Goal: Task Accomplishment & Management: Complete application form

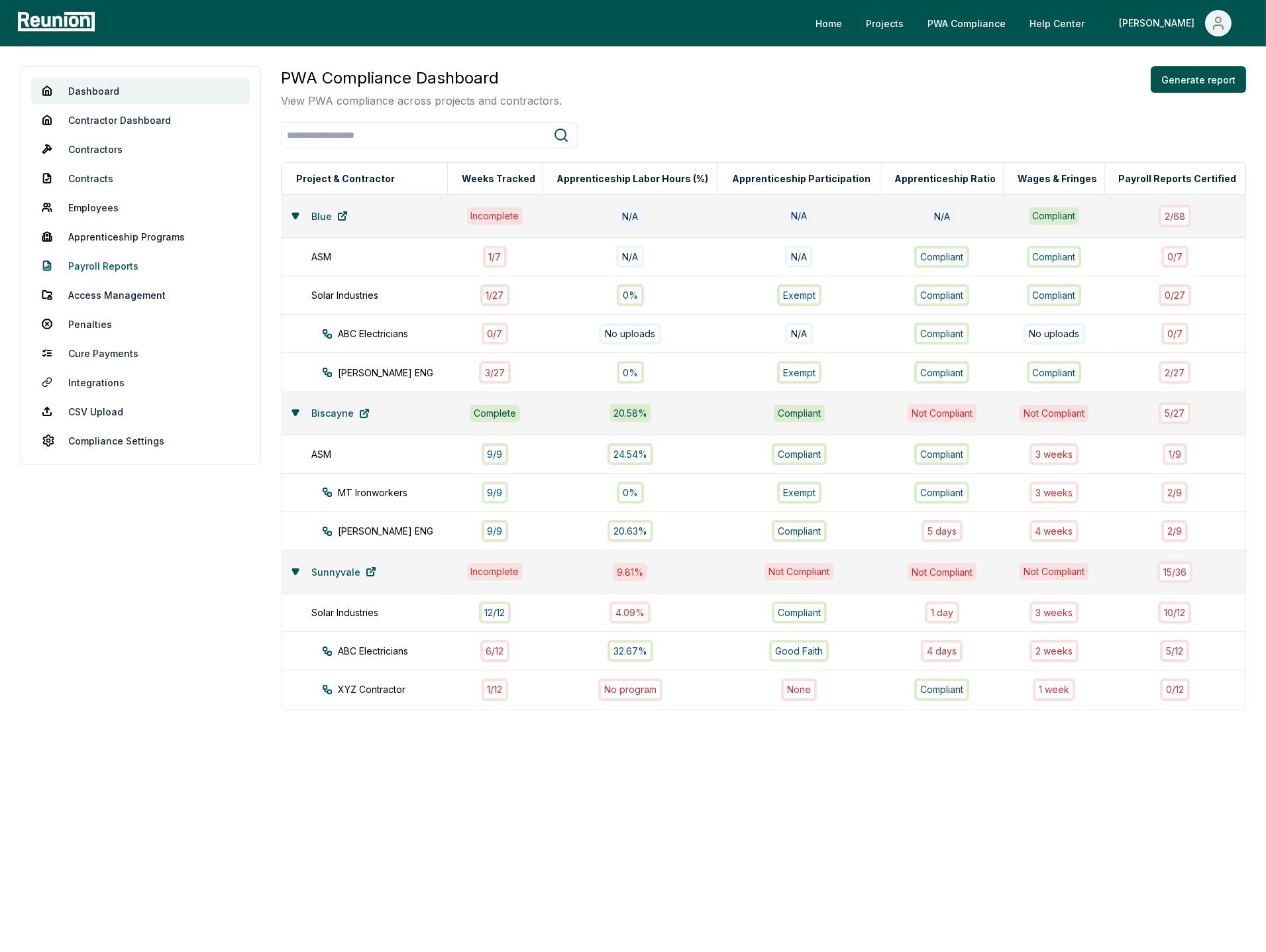
click at [88, 265] on link "Payroll Reports" at bounding box center [141, 265] width 219 height 26
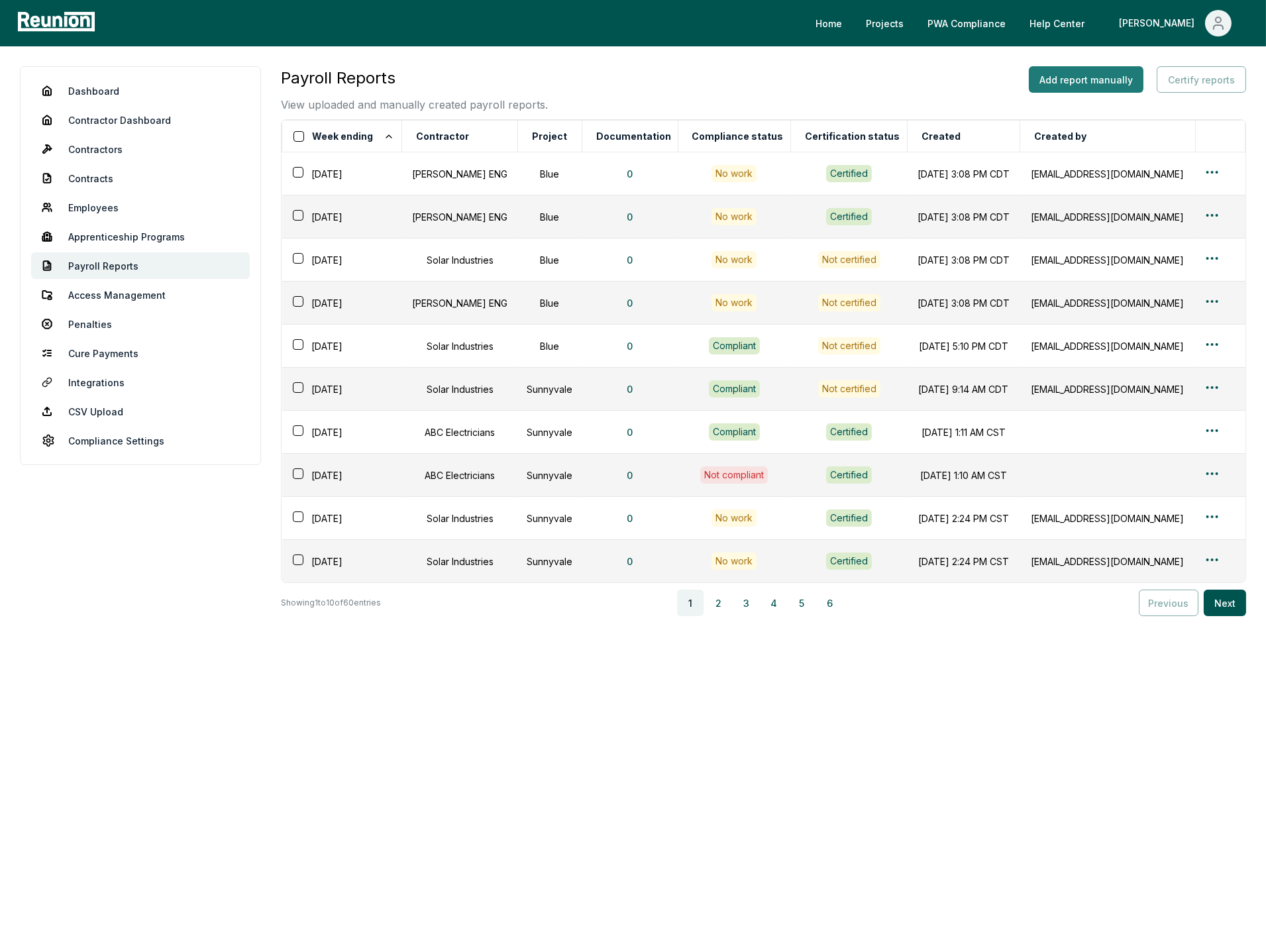
click at [1095, 79] on button "Add report manually" at bounding box center [1086, 79] width 115 height 26
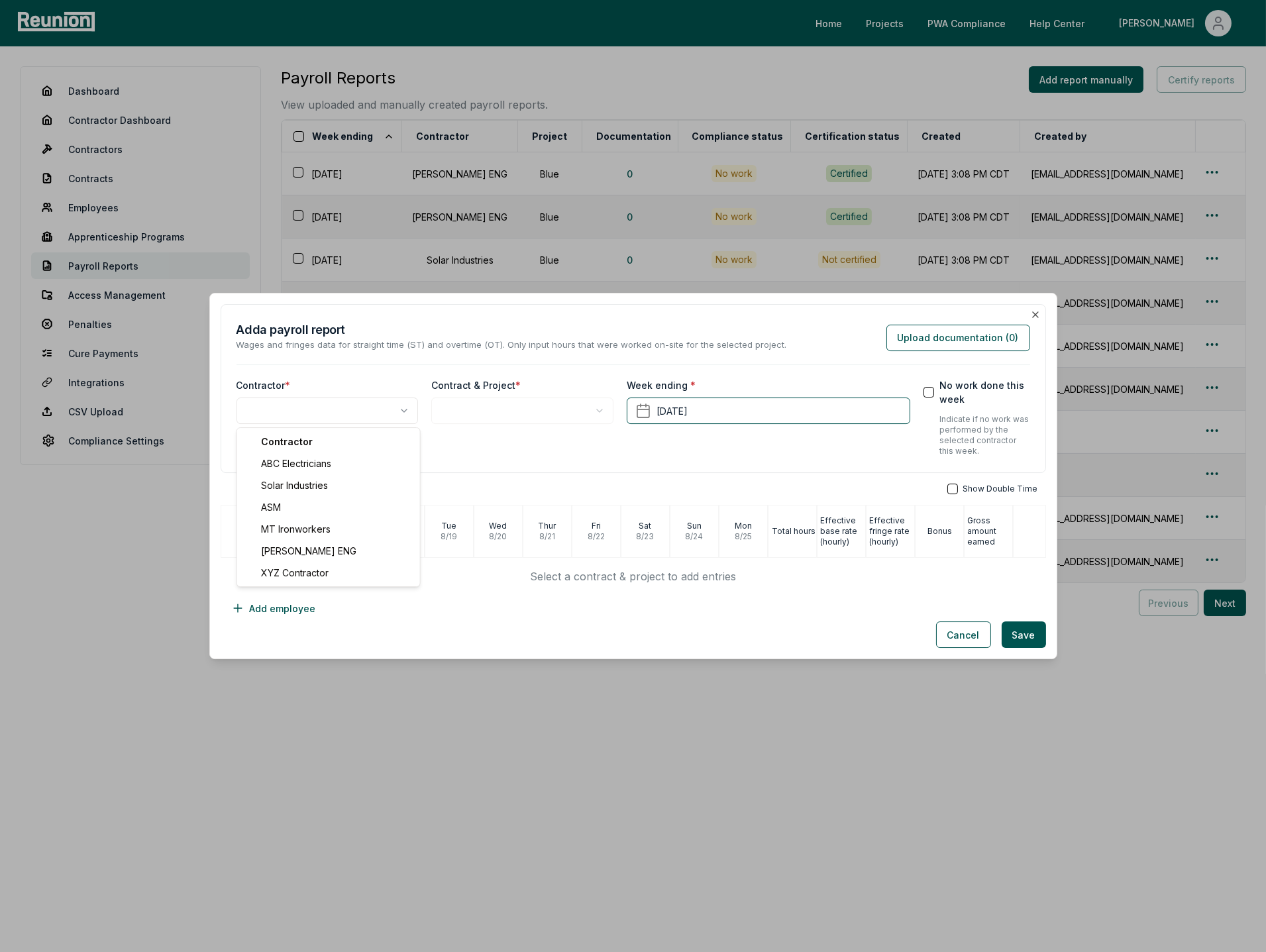
click at [376, 419] on body "Please visit us on your desktop We're working on making our marketplace mobile-…" at bounding box center [633, 476] width 1266 height 952
click at [498, 415] on body "Please visit us on your desktop We're working on making our marketplace mobile-…" at bounding box center [633, 476] width 1266 height 952
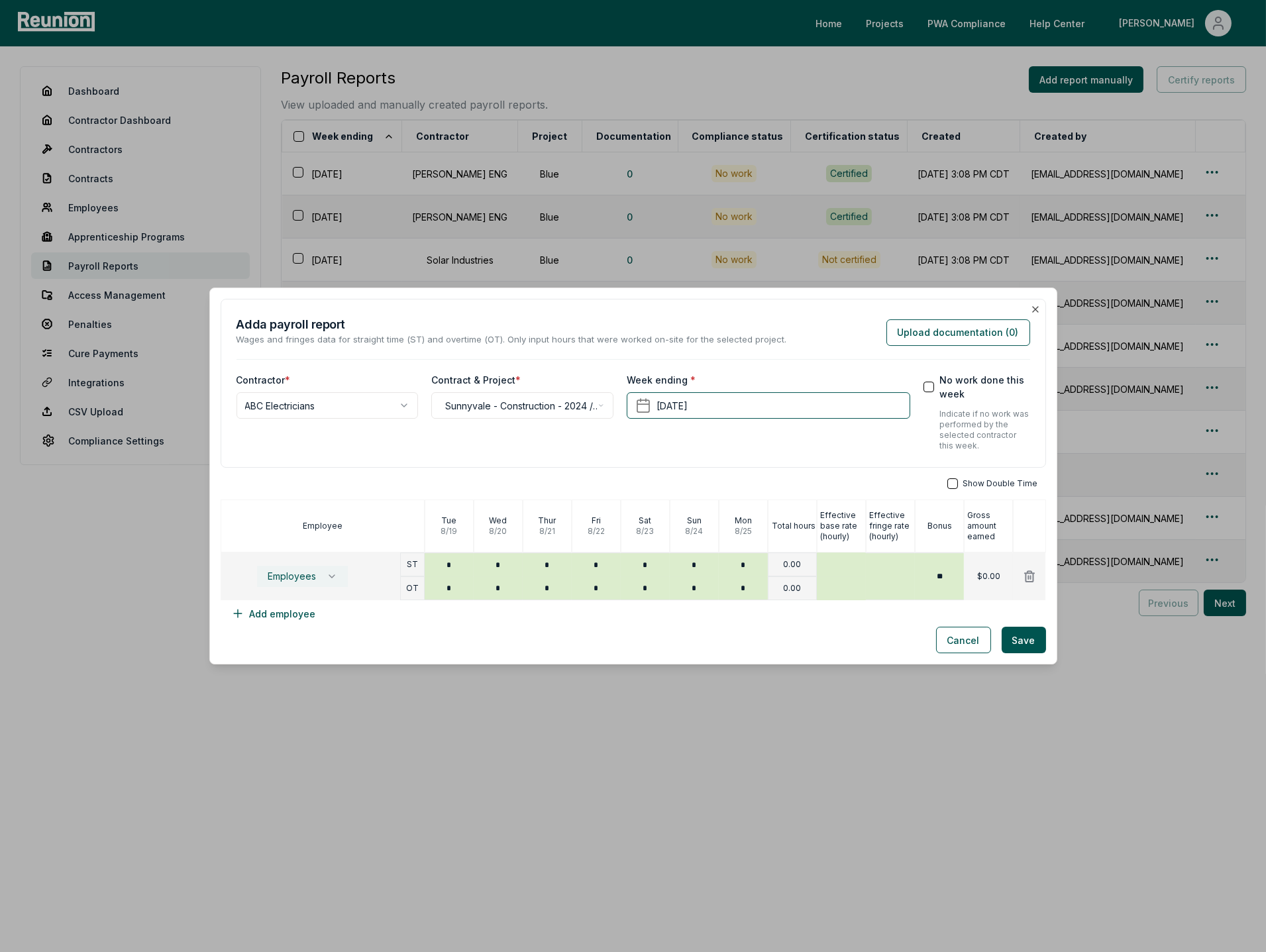
click at [335, 578] on icon "button" at bounding box center [331, 576] width 10 height 10
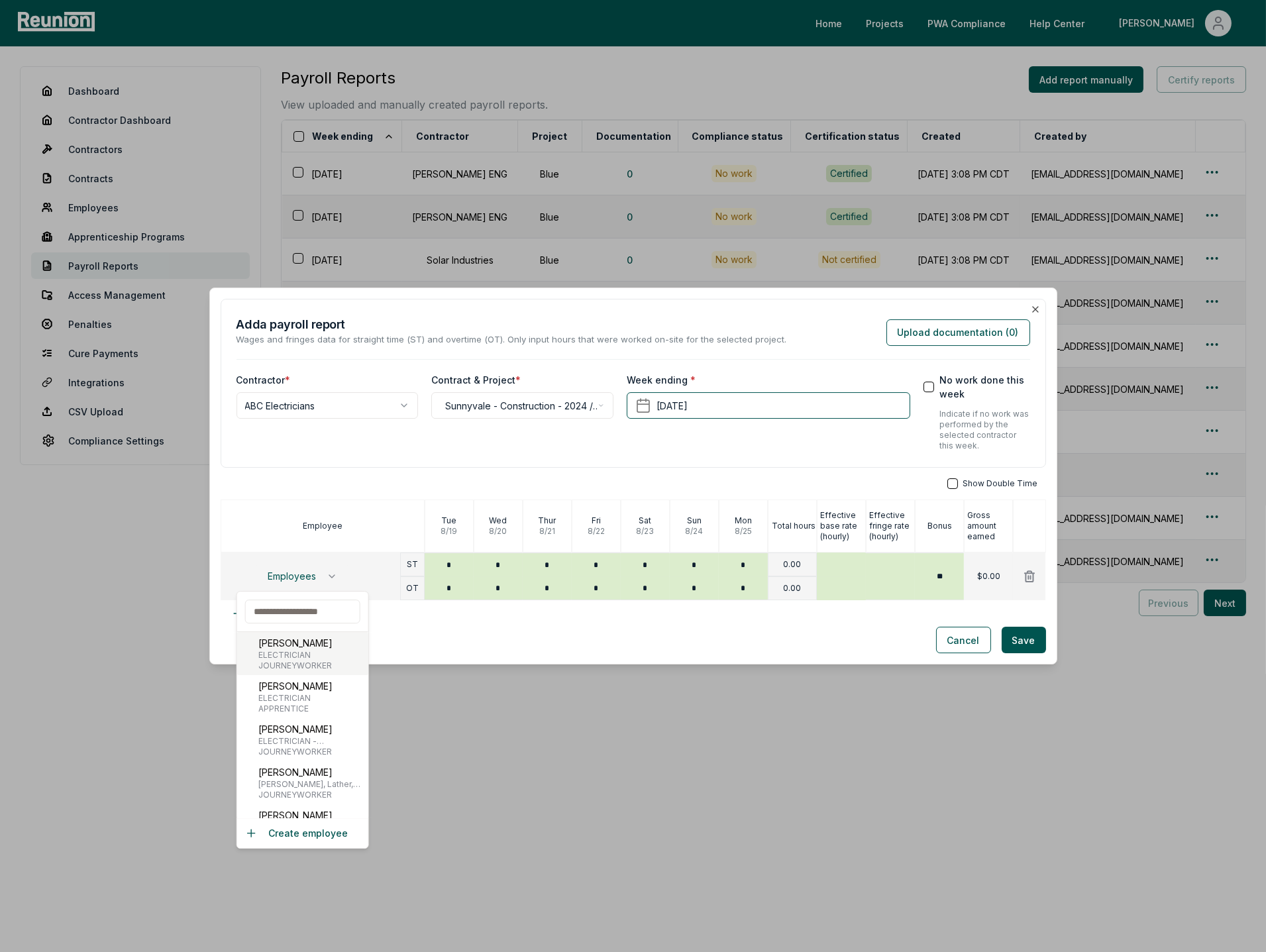
click at [296, 660] on span "JOURNEYWORKER" at bounding box center [296, 665] width 74 height 10
type input "***"
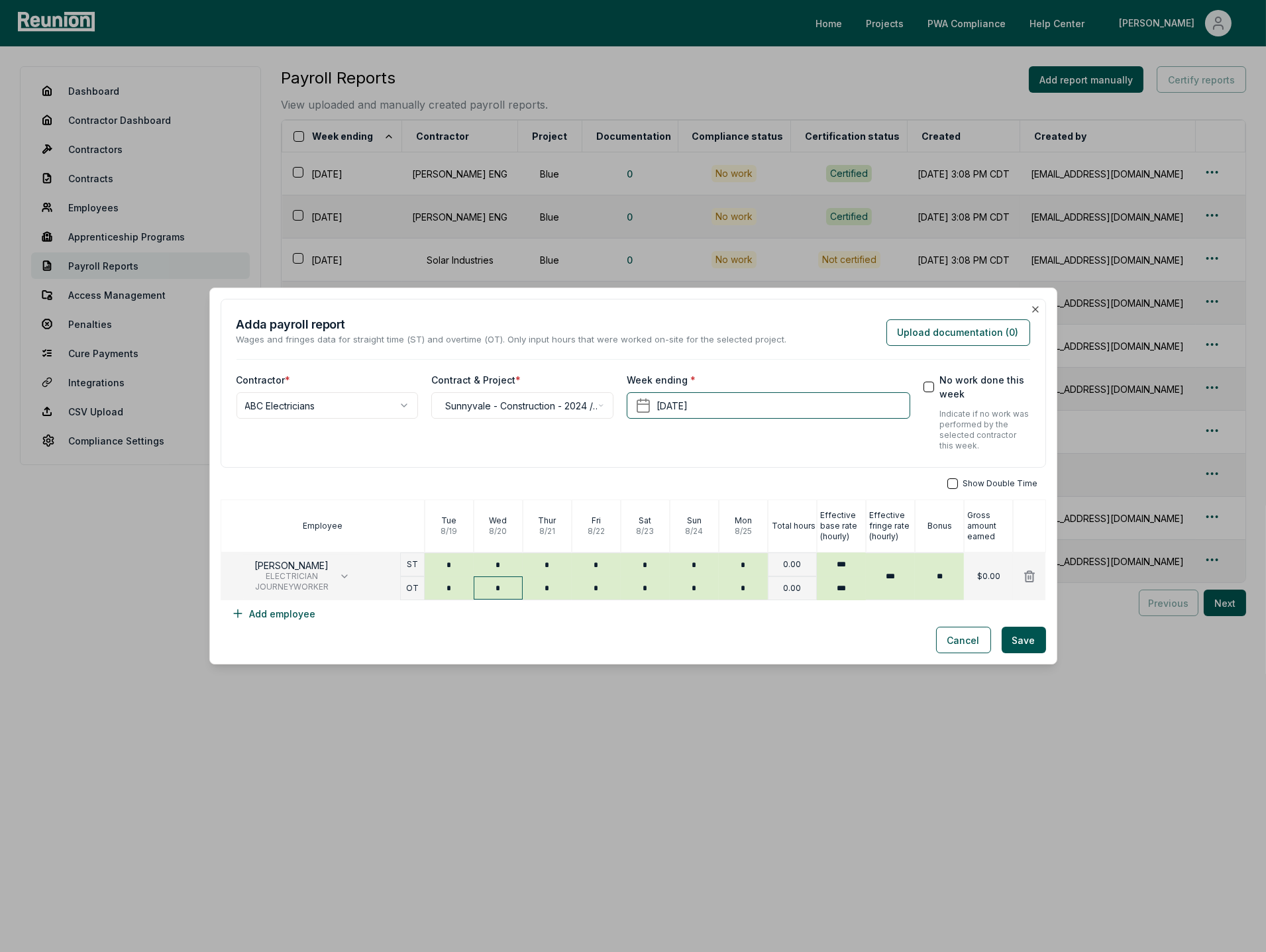
click at [519, 585] on input "*" at bounding box center [498, 588] width 49 height 23
type input "****"
click at [962, 645] on button "Cancel" at bounding box center [963, 640] width 55 height 26
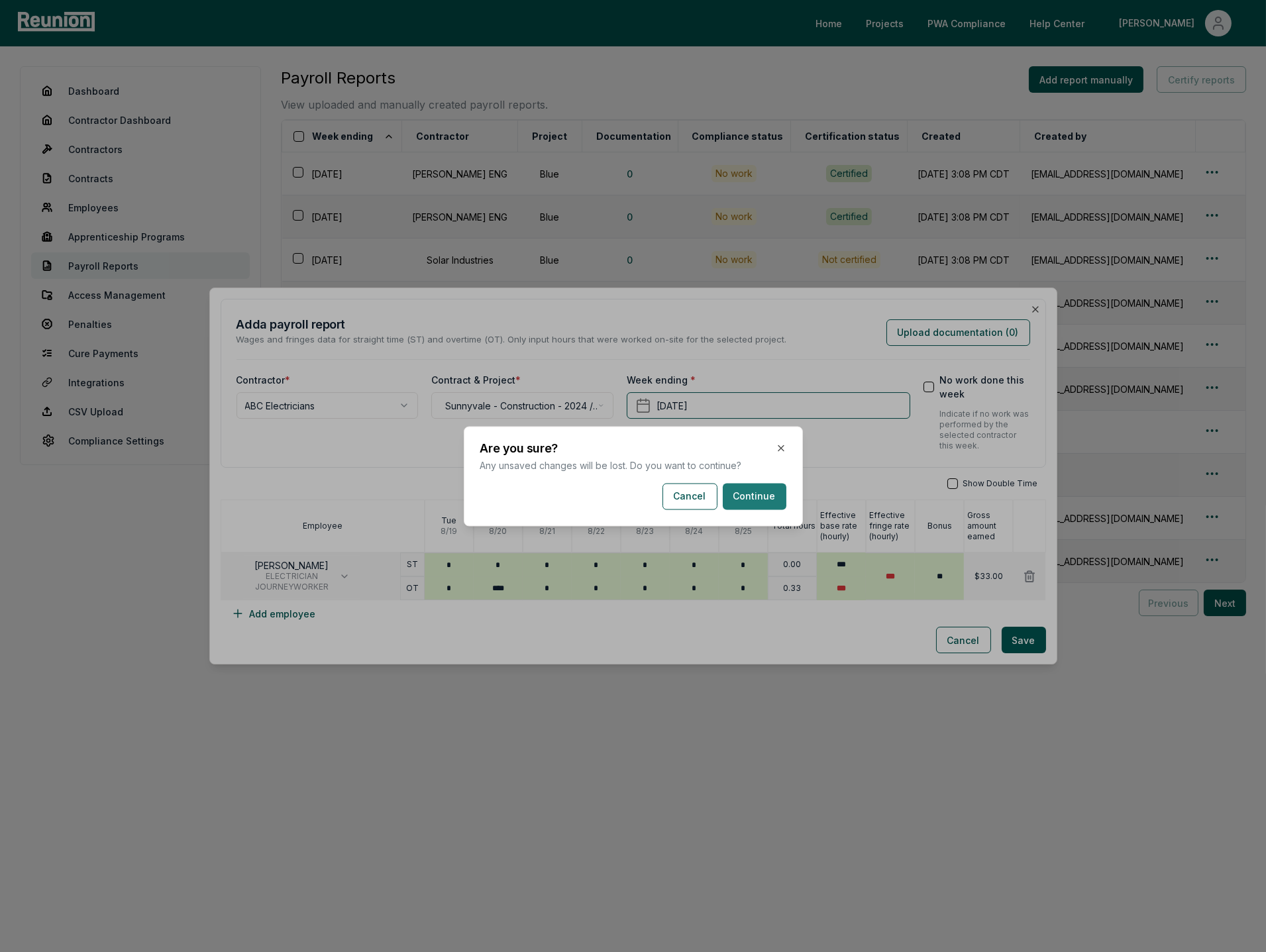
click at [747, 505] on button "Continue" at bounding box center [755, 496] width 64 height 26
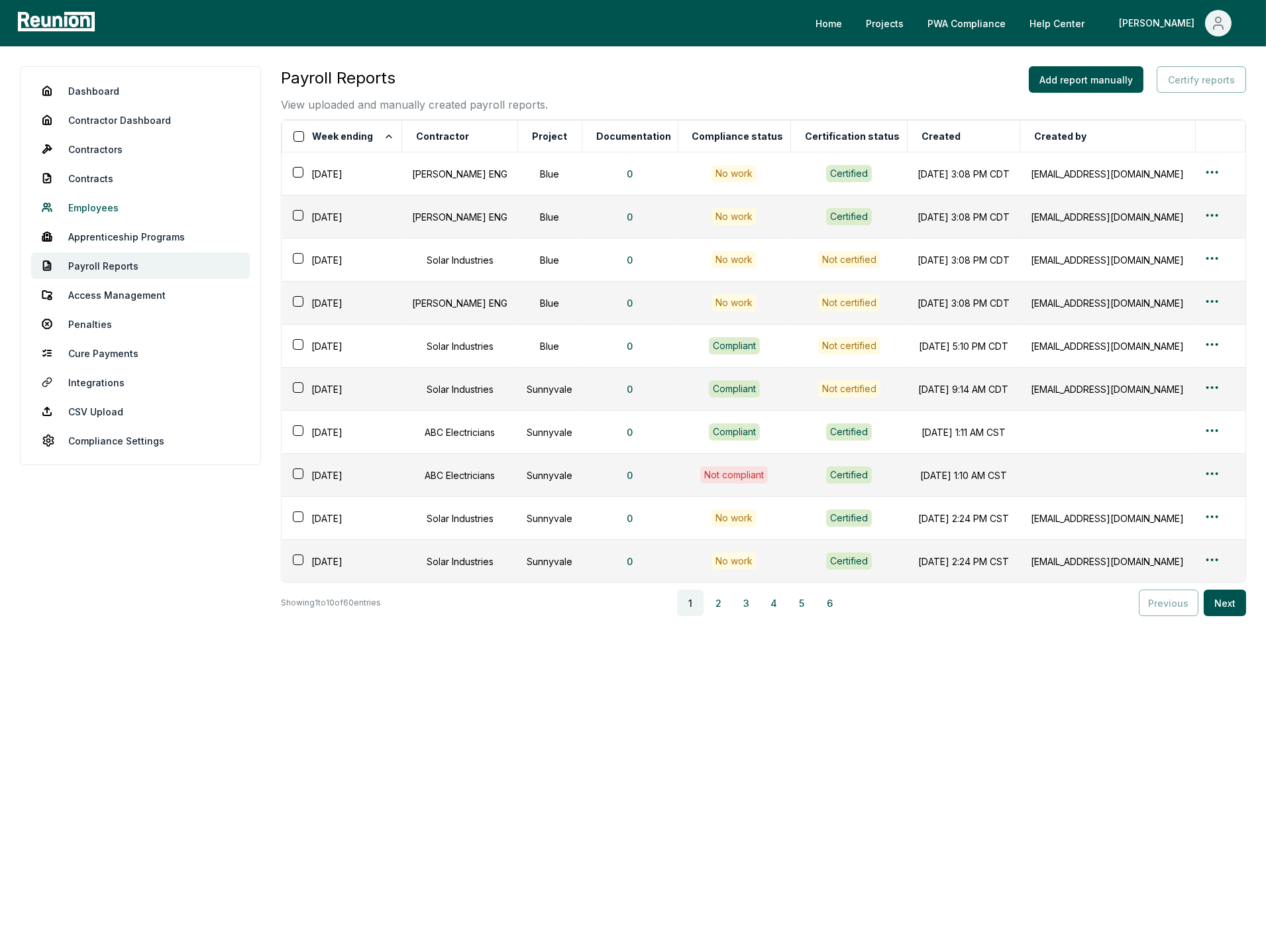
click at [93, 200] on link "Employees" at bounding box center [141, 207] width 219 height 26
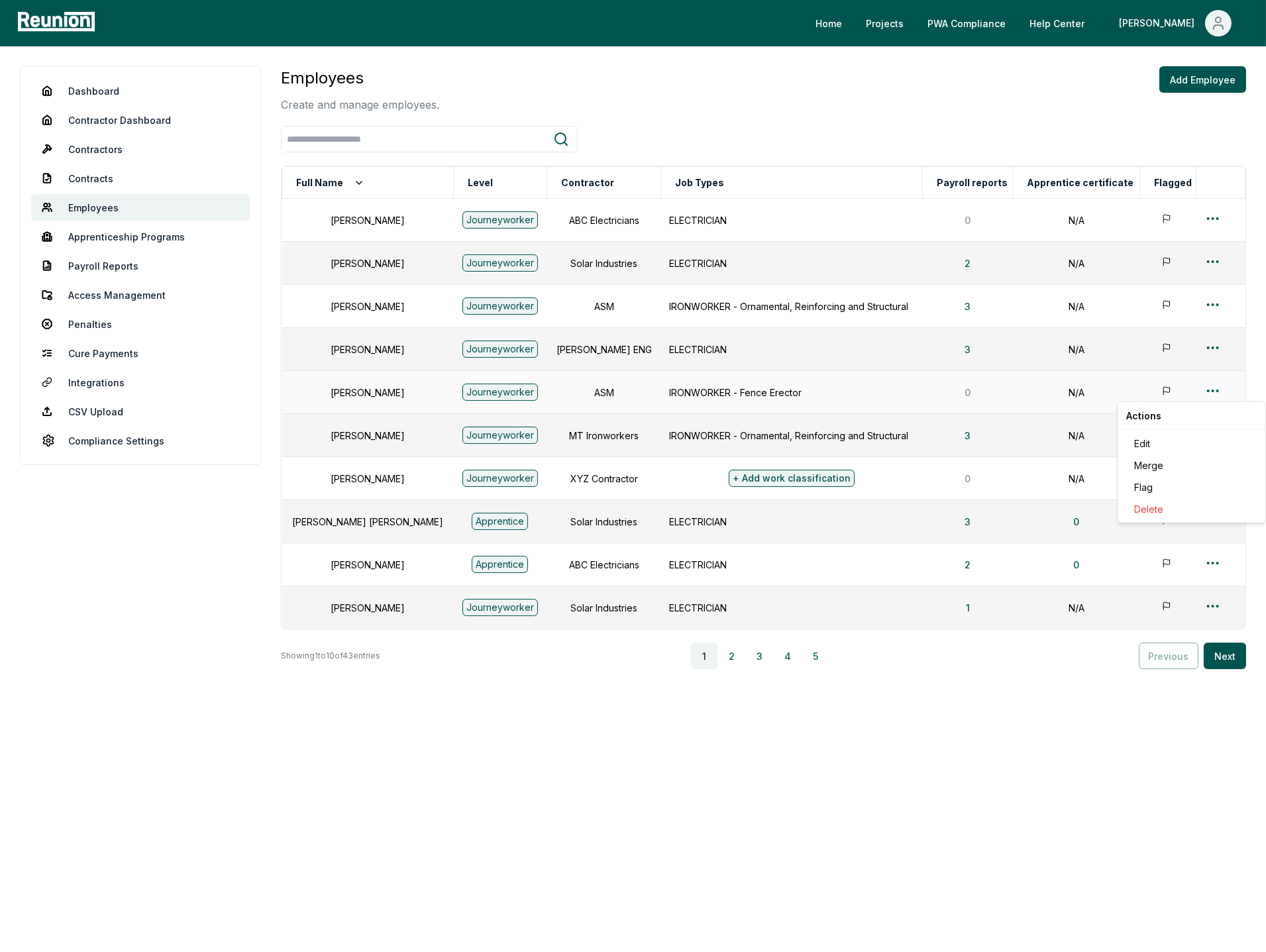
click at [1204, 388] on html "Please visit us on your desktop We're working on making our marketplace mobile-…" at bounding box center [633, 476] width 1266 height 952
click at [1157, 508] on div "Delete" at bounding box center [1193, 509] width 126 height 22
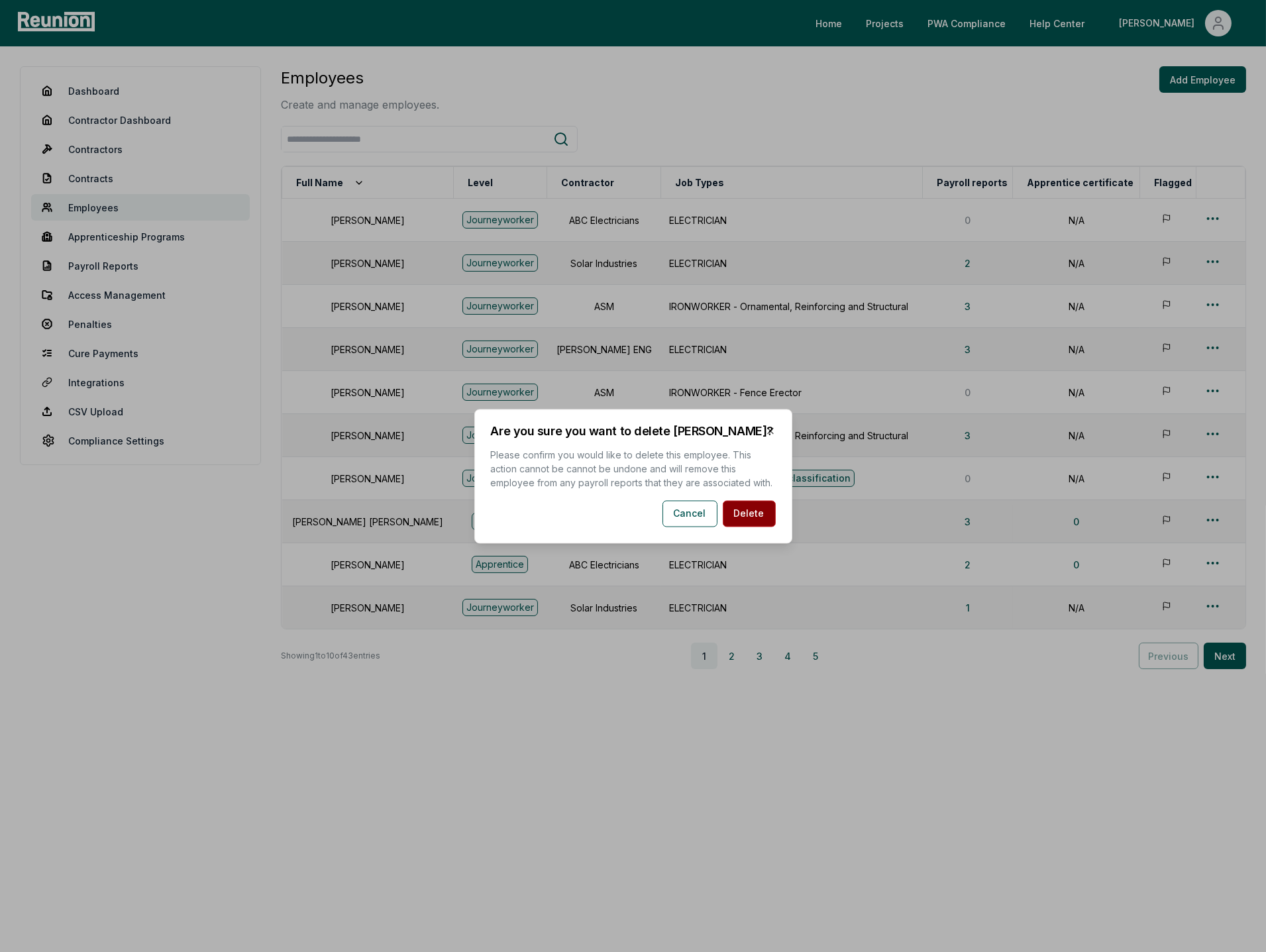
click at [757, 513] on button "Delete" at bounding box center [749, 513] width 53 height 26
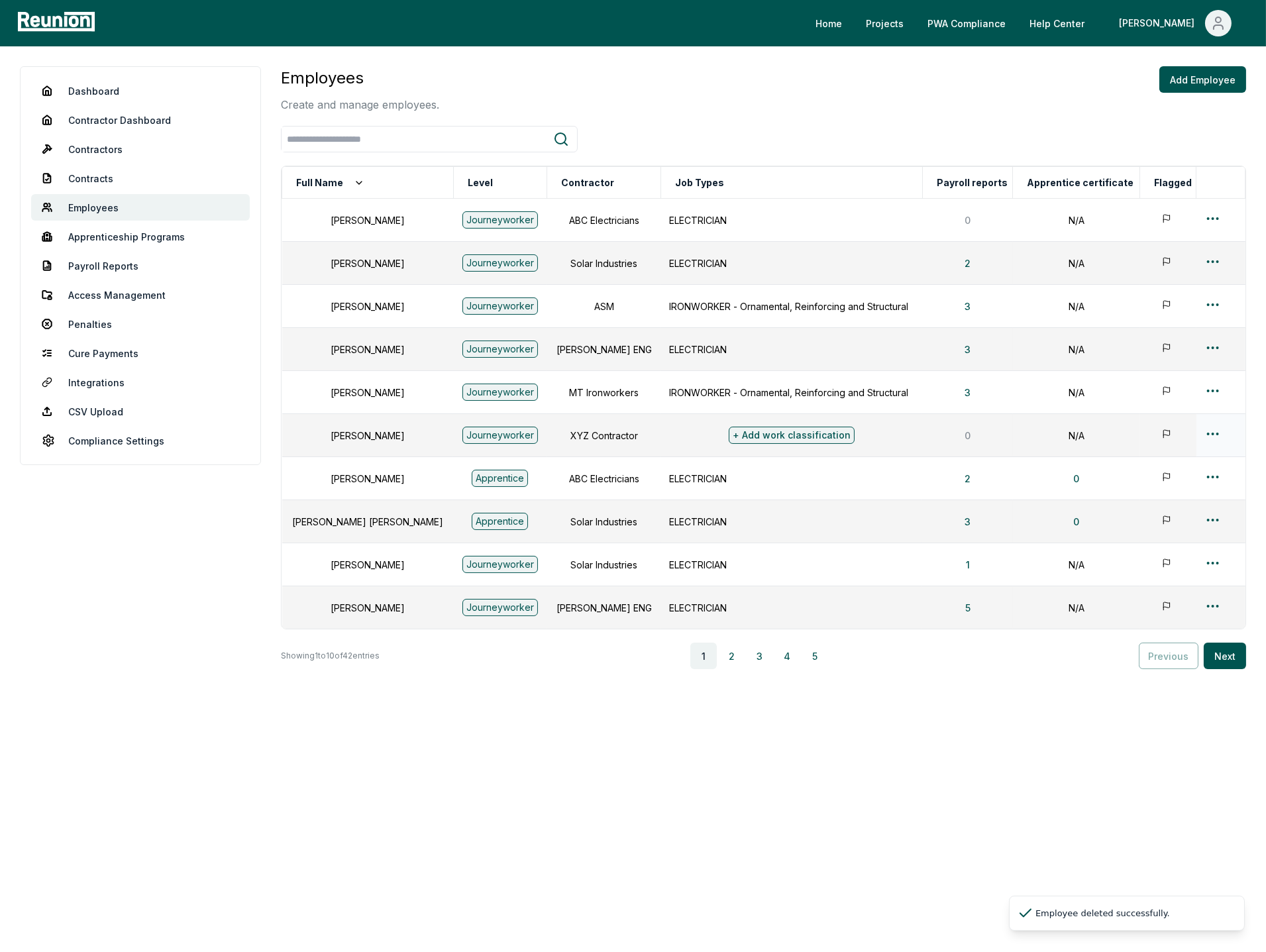
click at [1209, 434] on html "Please visit us on your desktop We're working on making our marketplace mobile-…" at bounding box center [633, 476] width 1266 height 952
click at [1149, 546] on div "Delete" at bounding box center [1193, 551] width 126 height 22
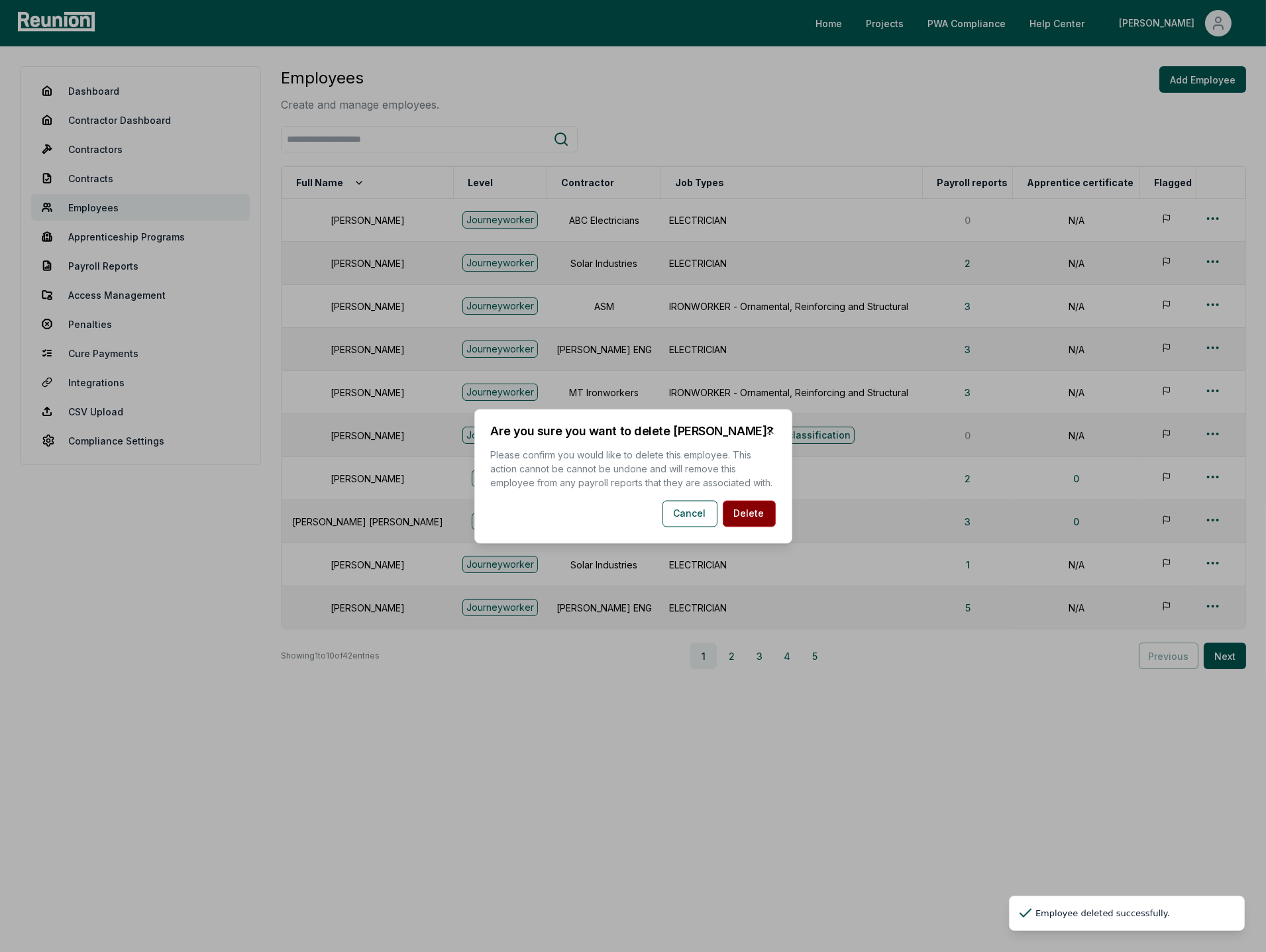
click at [759, 506] on button "Delete" at bounding box center [749, 513] width 53 height 26
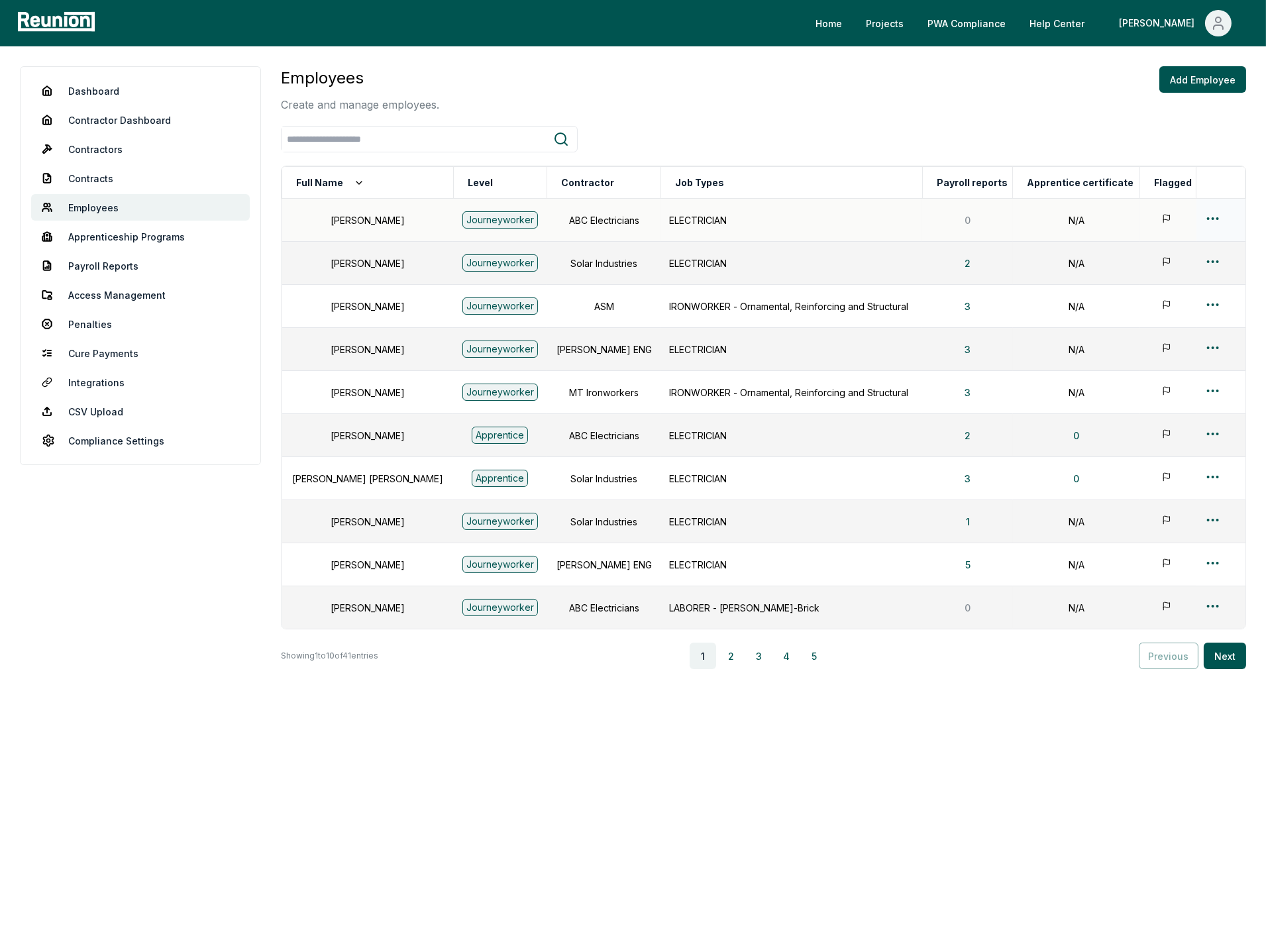
click at [1212, 220] on html "Please visit us on your desktop We're working on making our marketplace mobile-…" at bounding box center [633, 476] width 1266 height 952
click at [1155, 343] on div "Delete" at bounding box center [1193, 335] width 126 height 22
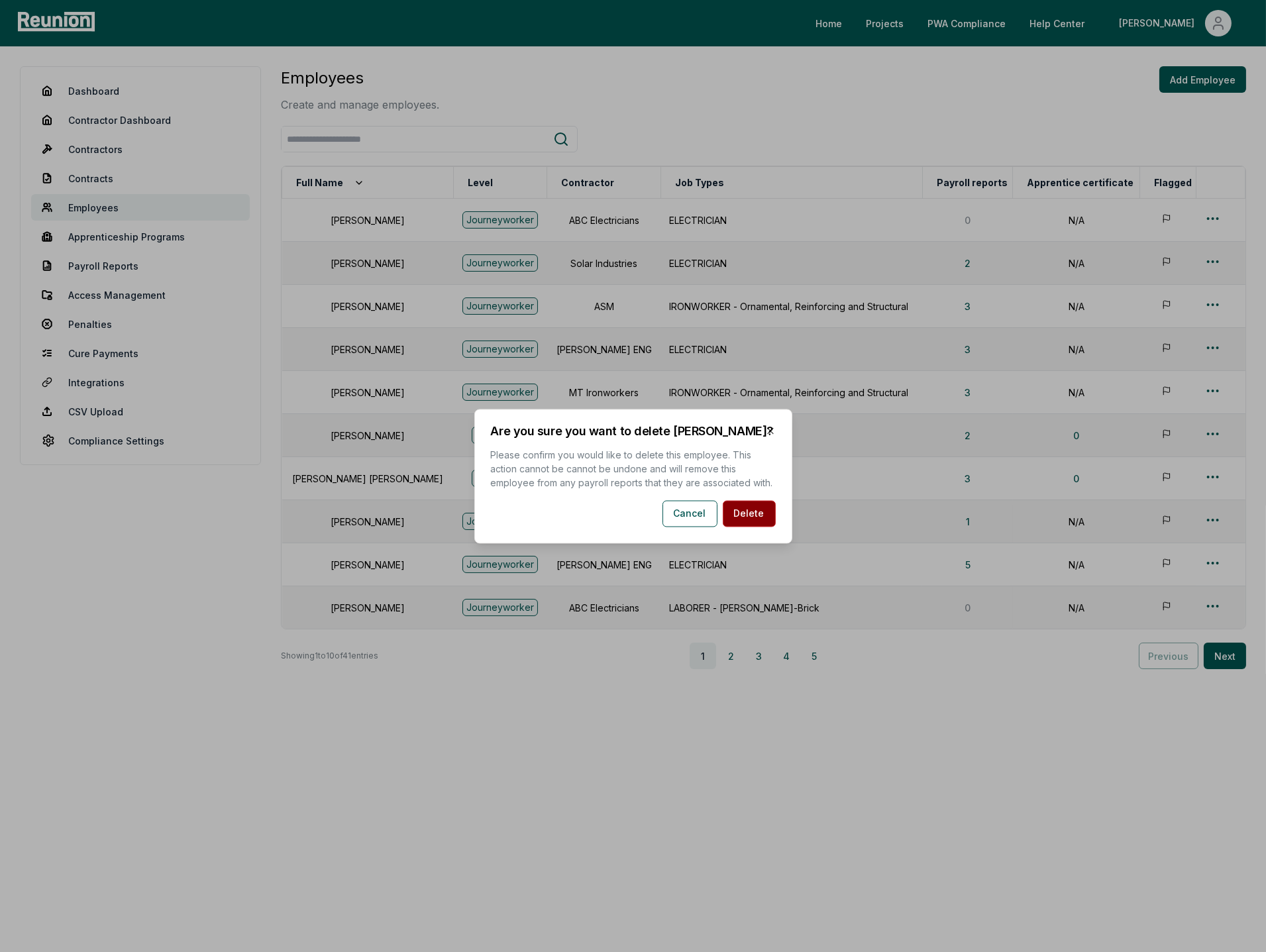
click at [750, 515] on button "Delete" at bounding box center [749, 513] width 53 height 26
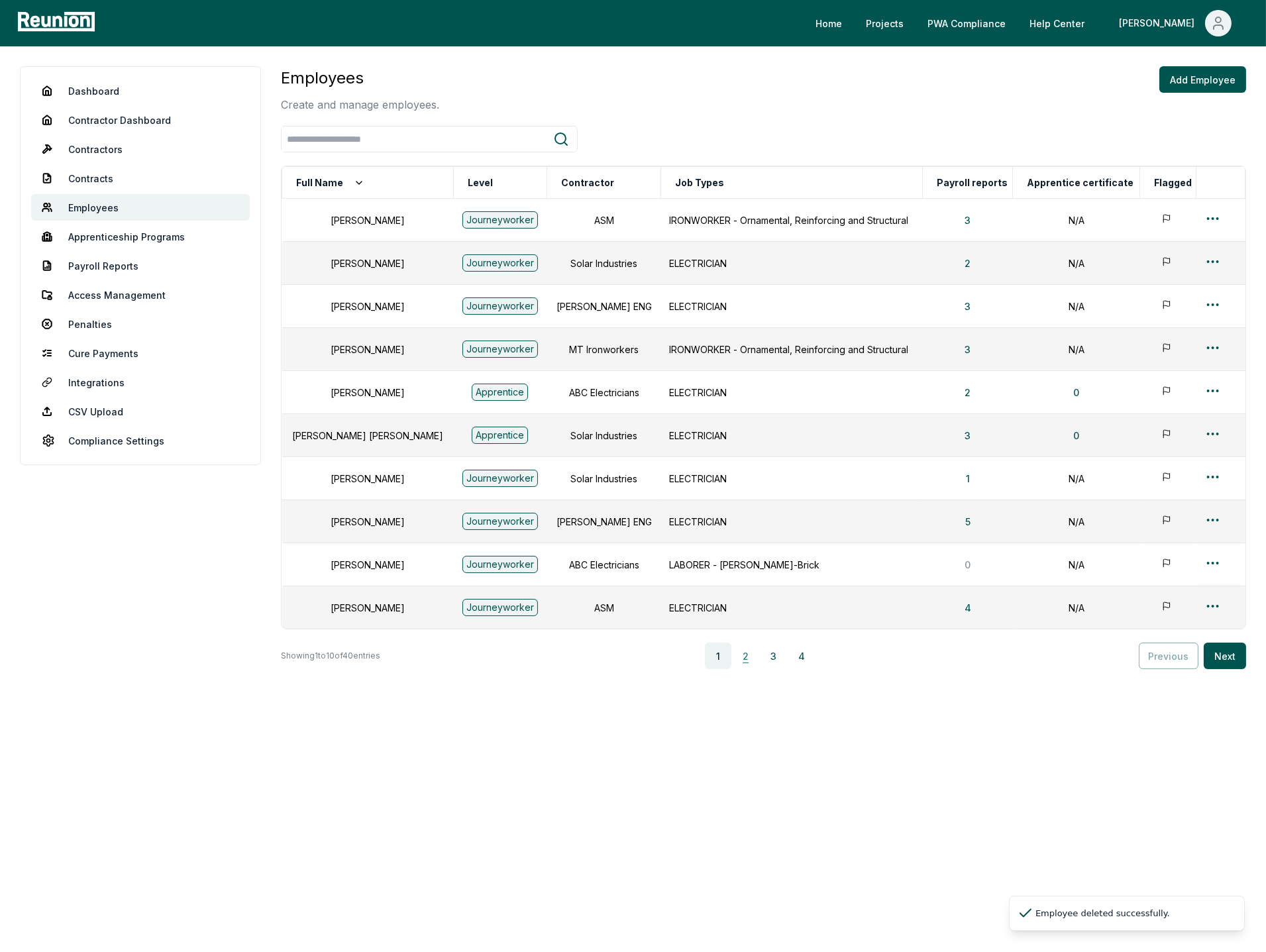
click at [749, 658] on button "2" at bounding box center [746, 656] width 26 height 26
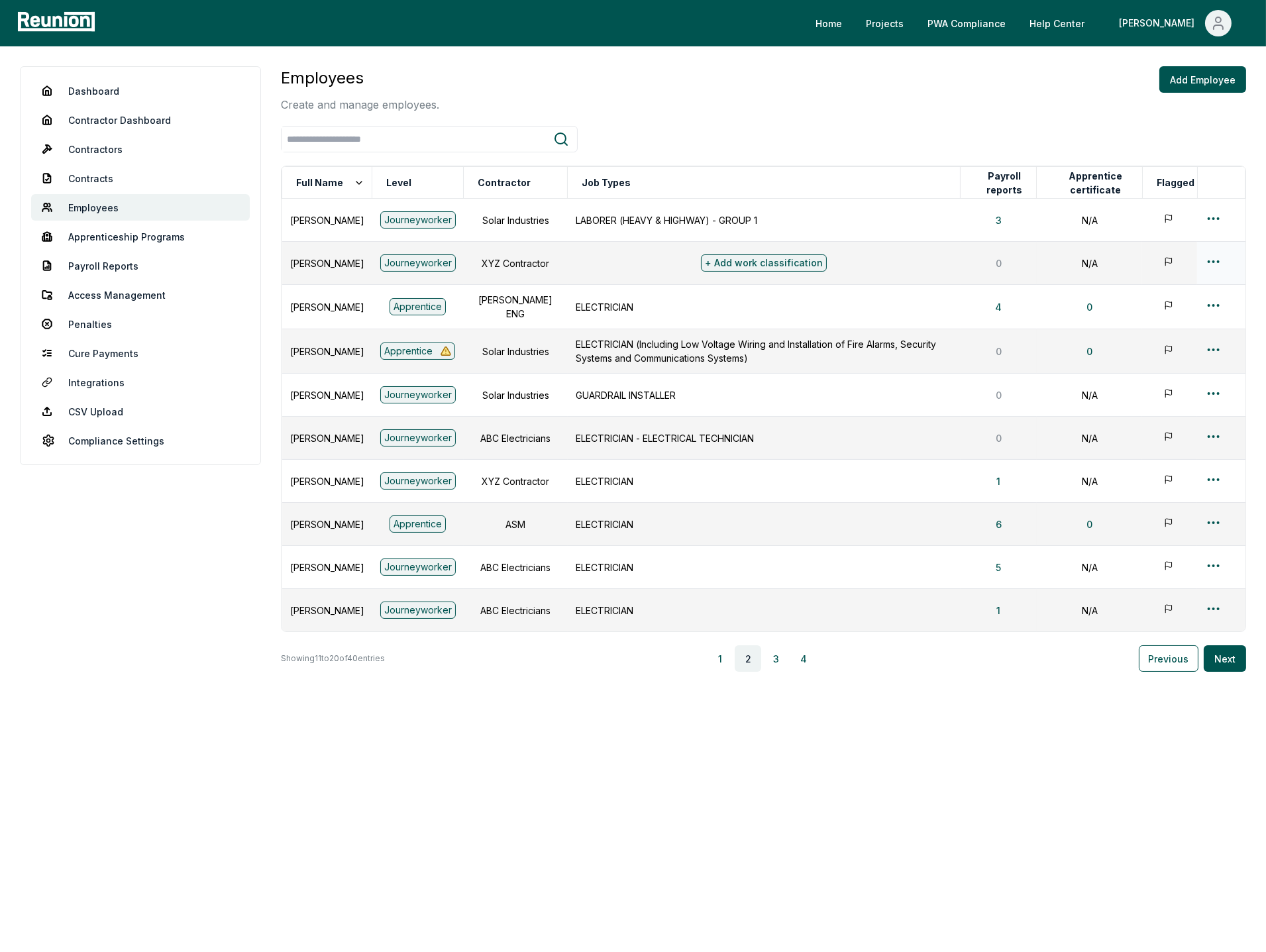
click at [1215, 264] on html "Please visit us on your desktop We're working on making our marketplace mobile-…" at bounding box center [633, 476] width 1266 height 952
click at [1177, 383] on div "Delete" at bounding box center [1193, 381] width 126 height 22
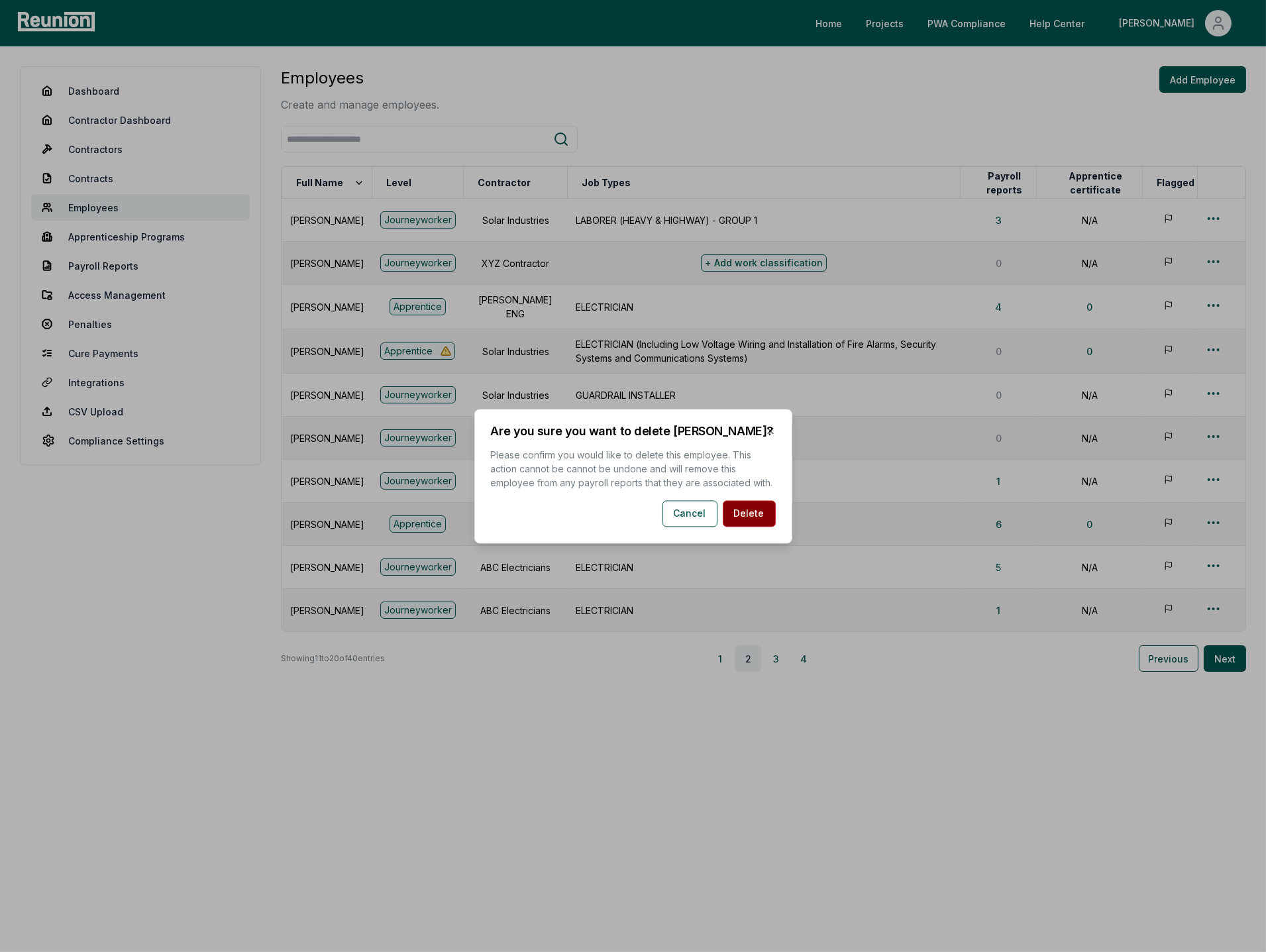
click at [760, 519] on button "Delete" at bounding box center [749, 513] width 53 height 26
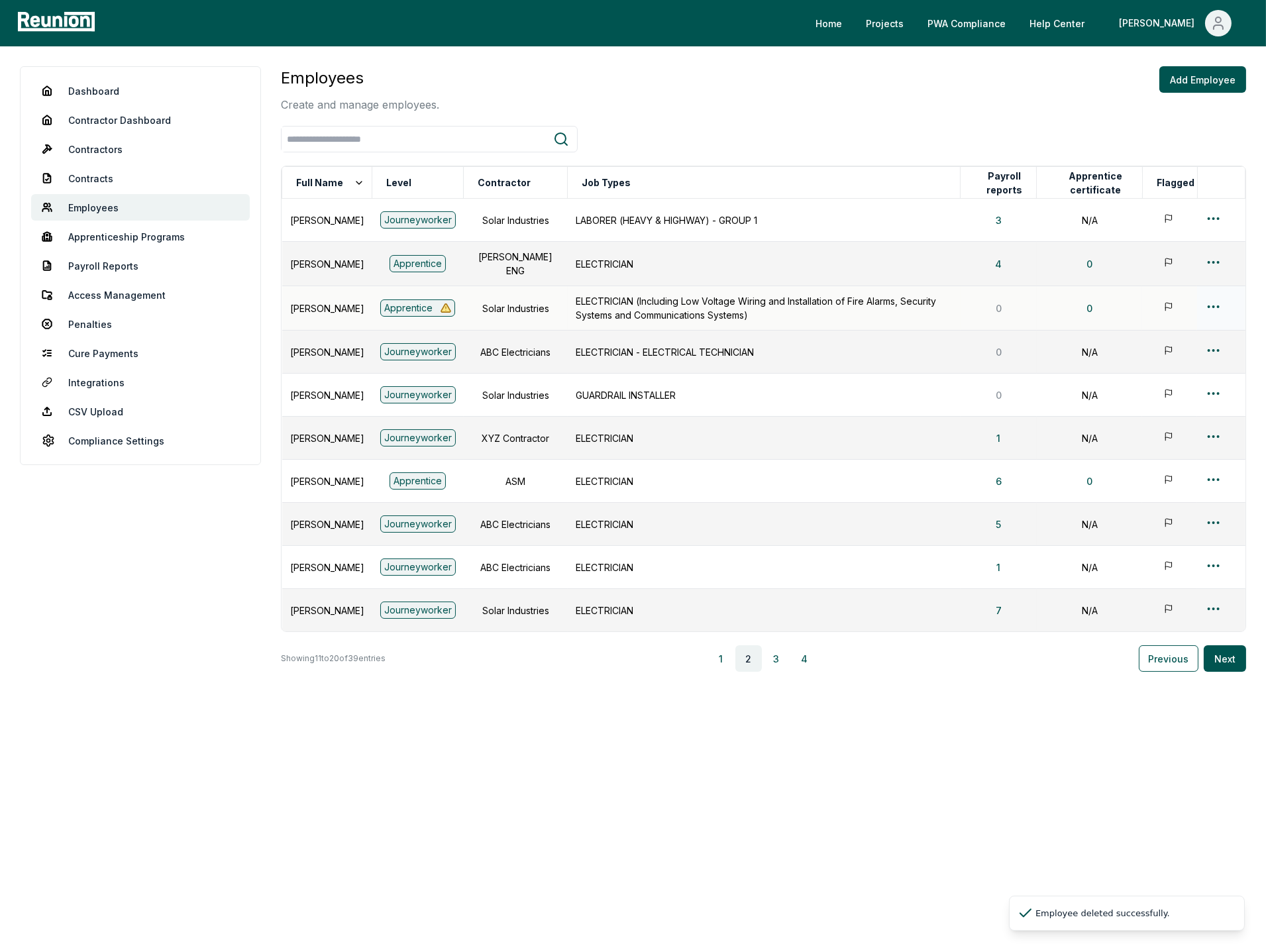
click at [1216, 301] on html "Please visit us on your desktop We're working on making our marketplace mobile-…" at bounding box center [633, 476] width 1266 height 952
click at [1158, 419] on div "Delete" at bounding box center [1193, 424] width 126 height 22
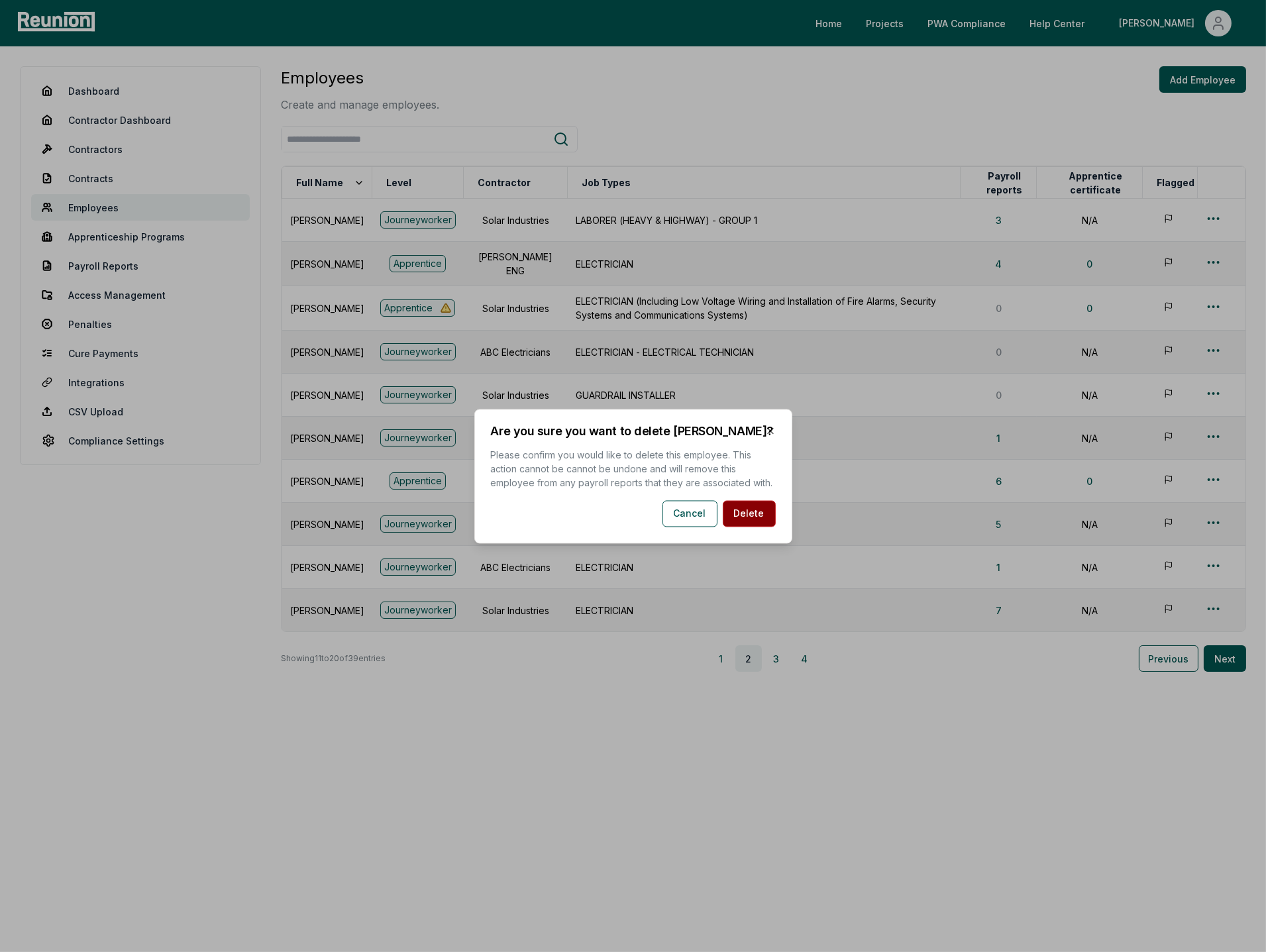
click at [750, 517] on button "Delete" at bounding box center [749, 513] width 53 height 26
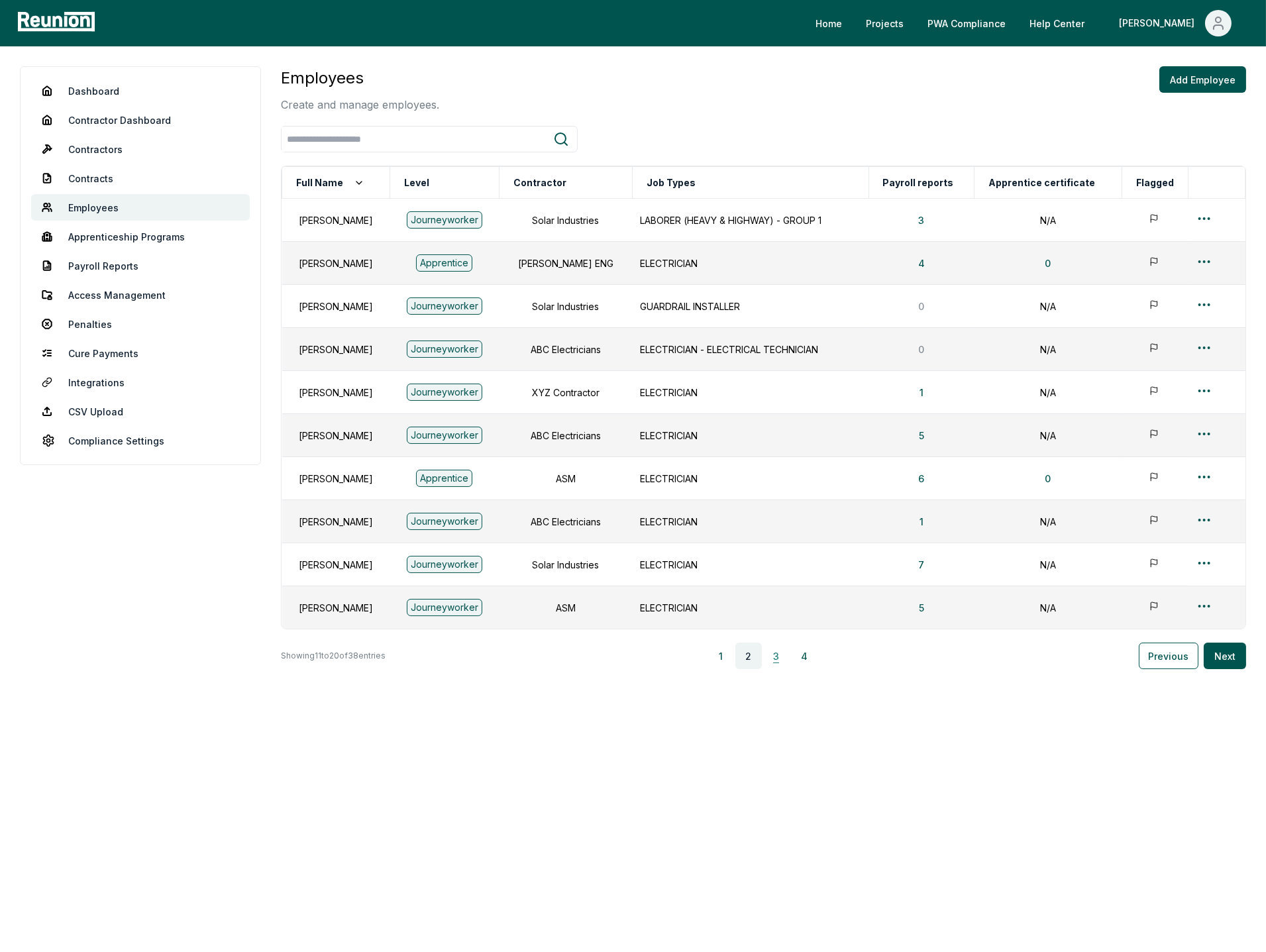
click at [780, 657] on button "3" at bounding box center [776, 656] width 26 height 26
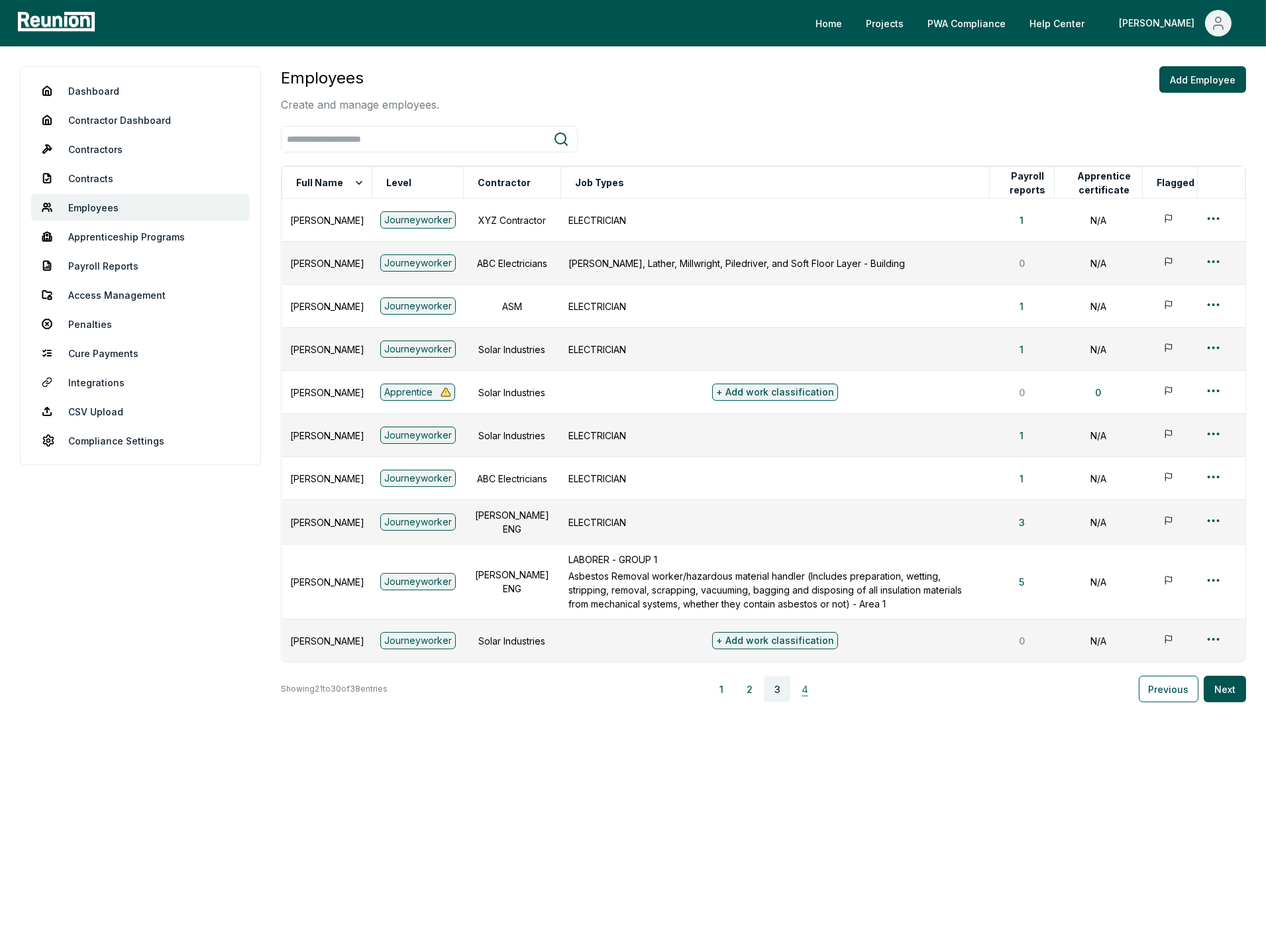
click at [811, 699] on button "4" at bounding box center [804, 688] width 26 height 26
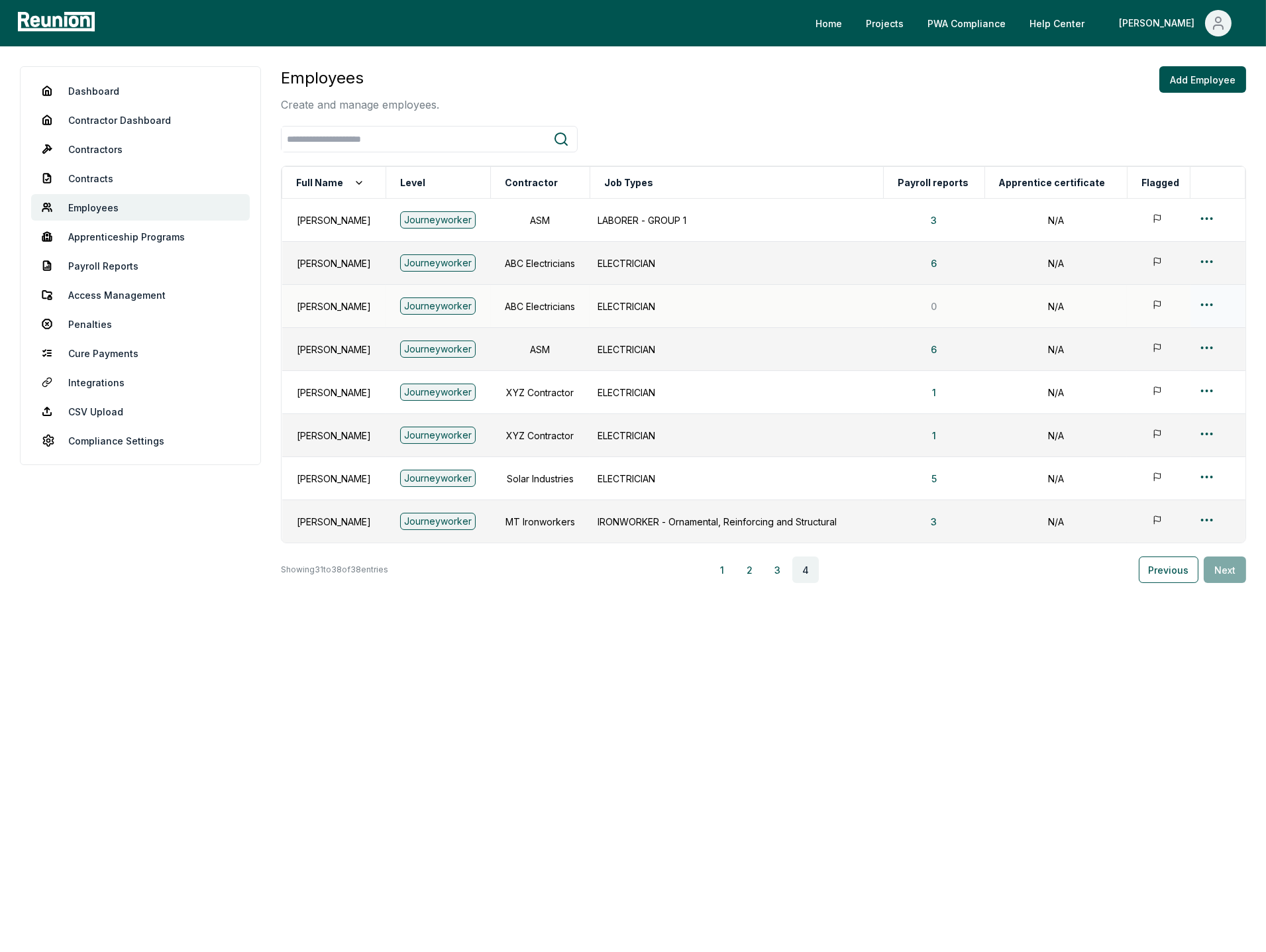
click at [1201, 309] on html "Please visit us on your desktop We're working on making our marketplace mobile-…" at bounding box center [633, 476] width 1266 height 952
click at [1165, 418] on div "Delete" at bounding box center [1193, 422] width 126 height 22
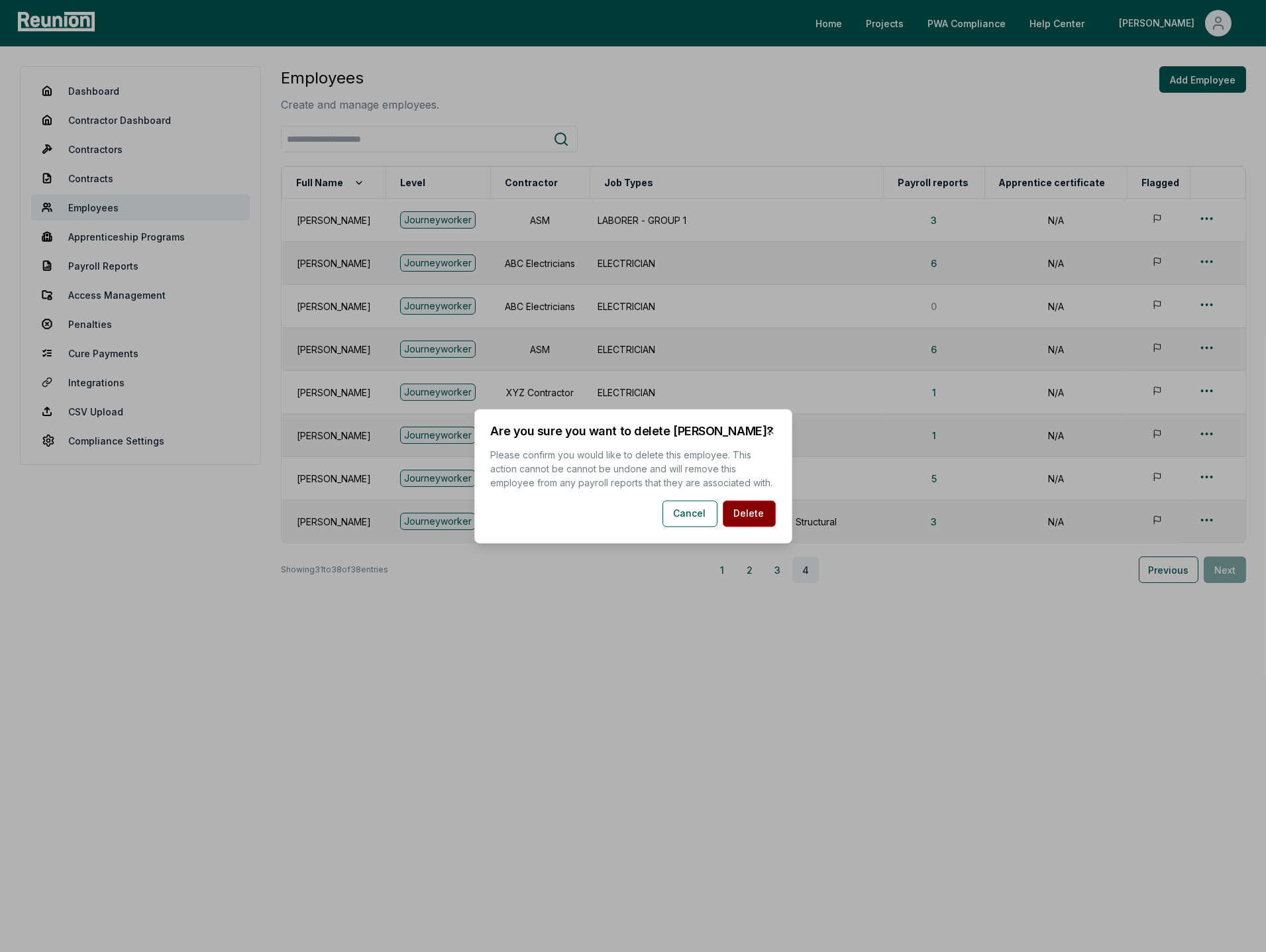
click at [761, 513] on button "Delete" at bounding box center [749, 513] width 53 height 26
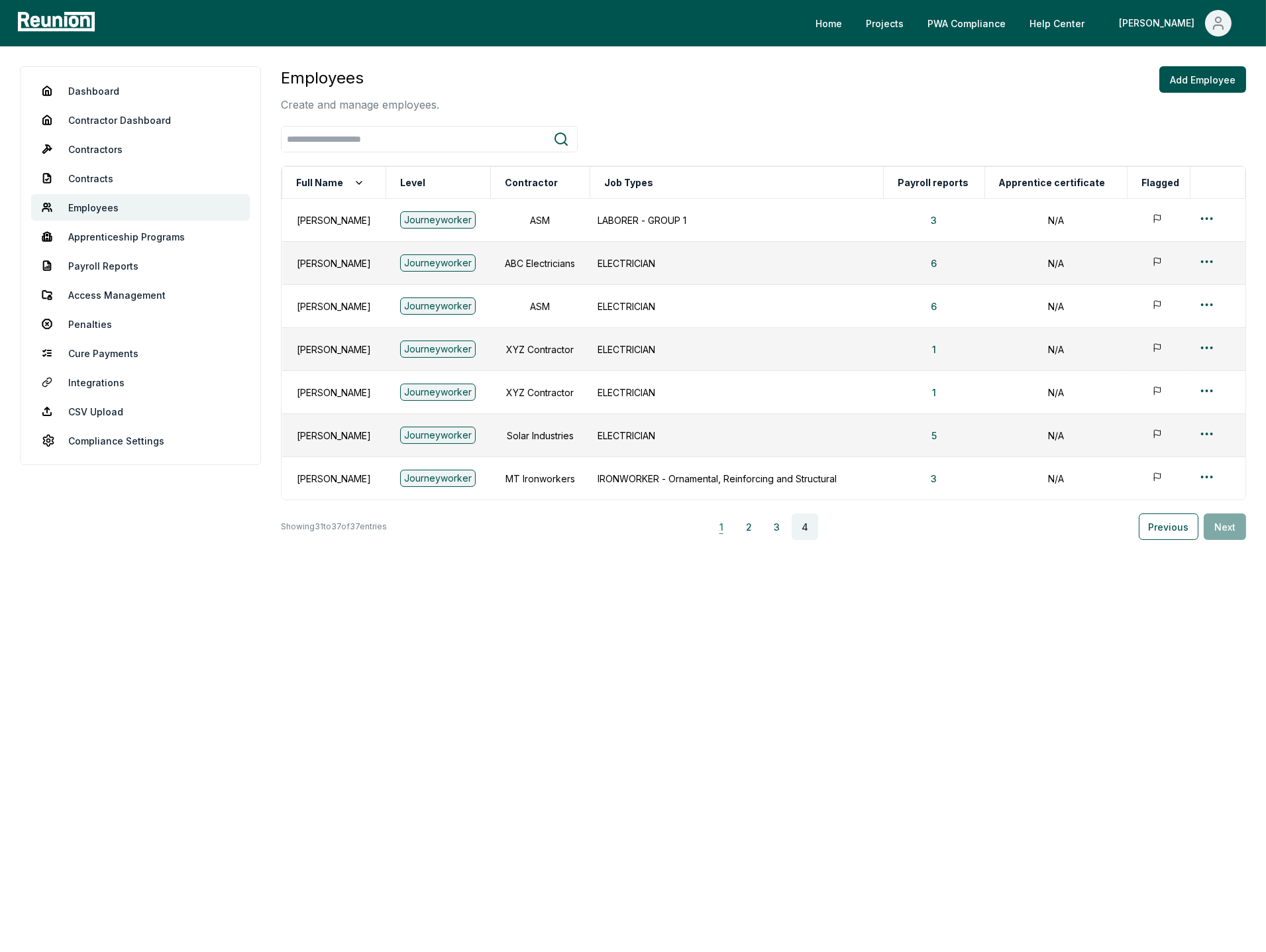
click at [729, 526] on button "1" at bounding box center [721, 526] width 26 height 26
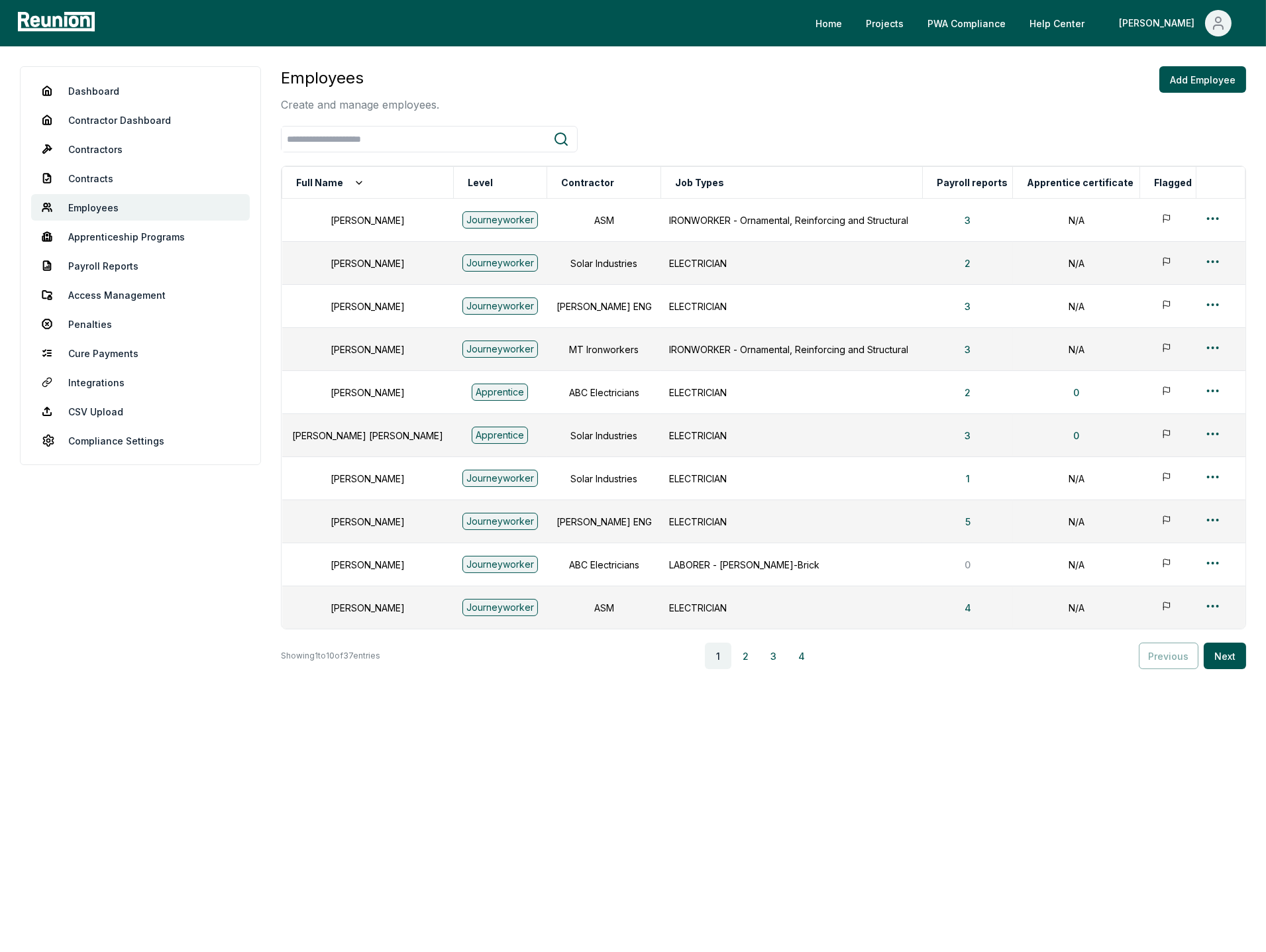
click at [776, 134] on div at bounding box center [764, 139] width 966 height 26
click at [104, 261] on link "Payroll Reports" at bounding box center [141, 265] width 219 height 26
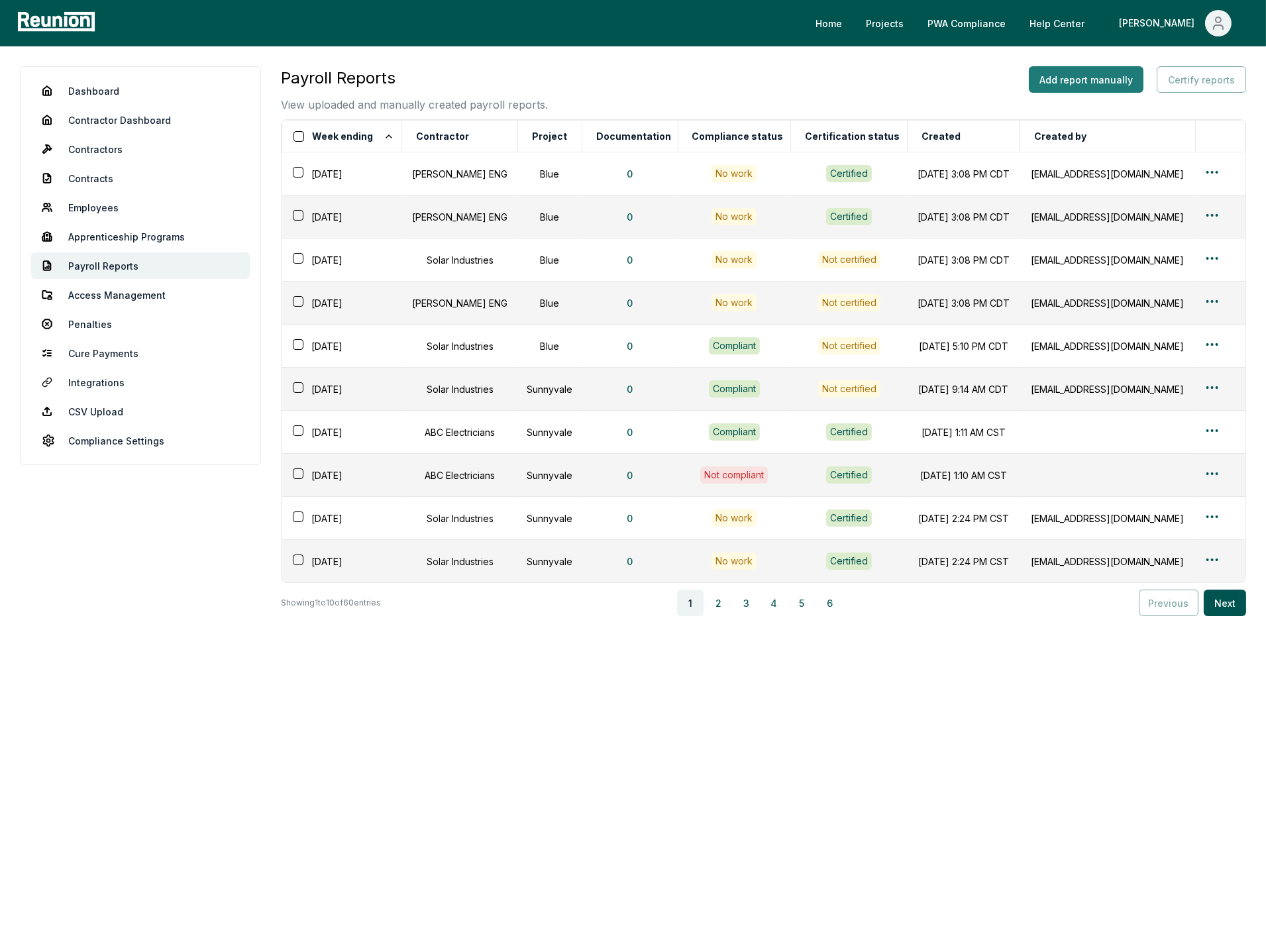
click at [1089, 82] on button "Add report manually" at bounding box center [1086, 79] width 115 height 26
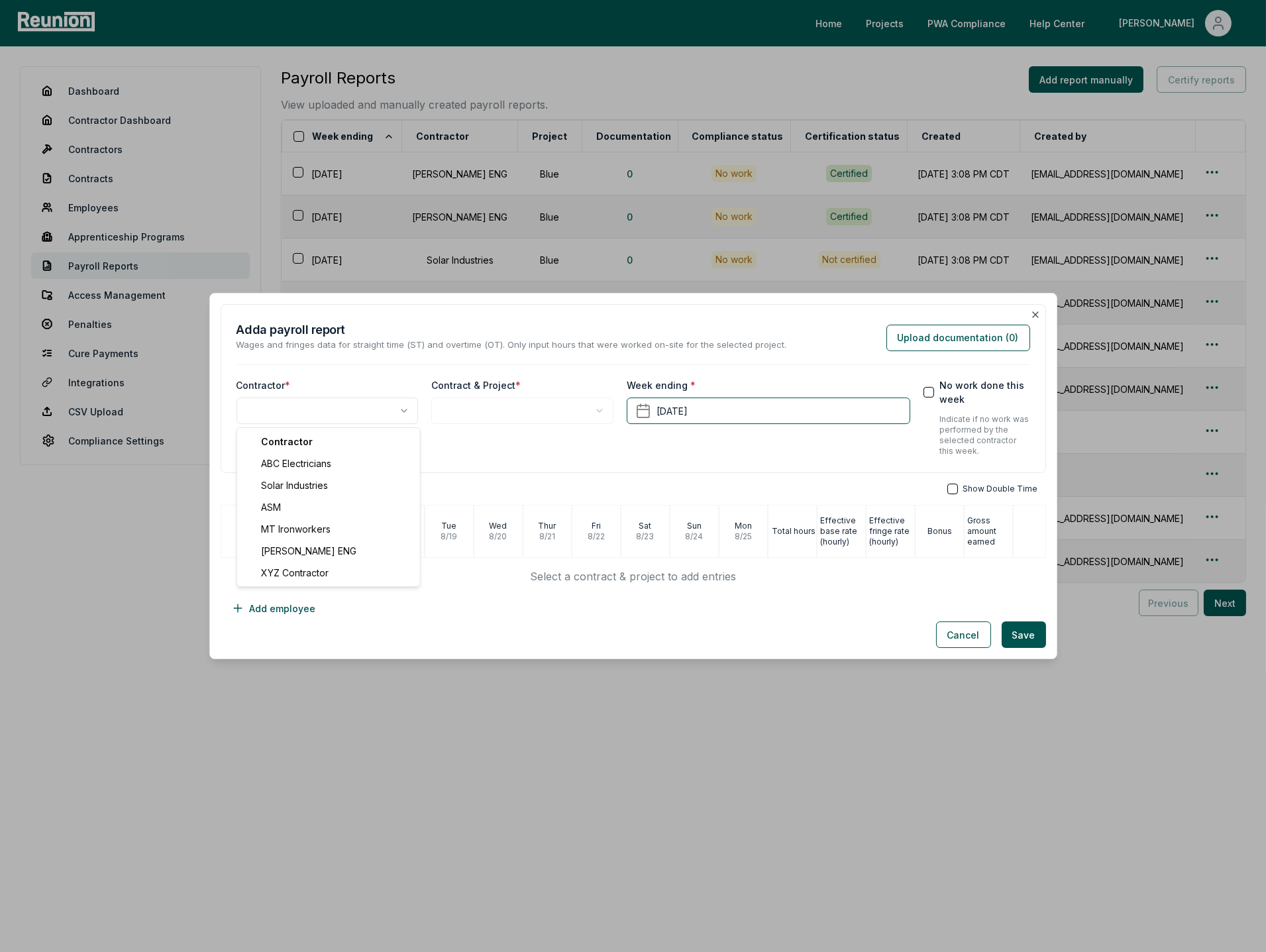
click at [340, 410] on body "Please visit us on your desktop We're working on making our marketplace mobile-…" at bounding box center [633, 476] width 1266 height 952
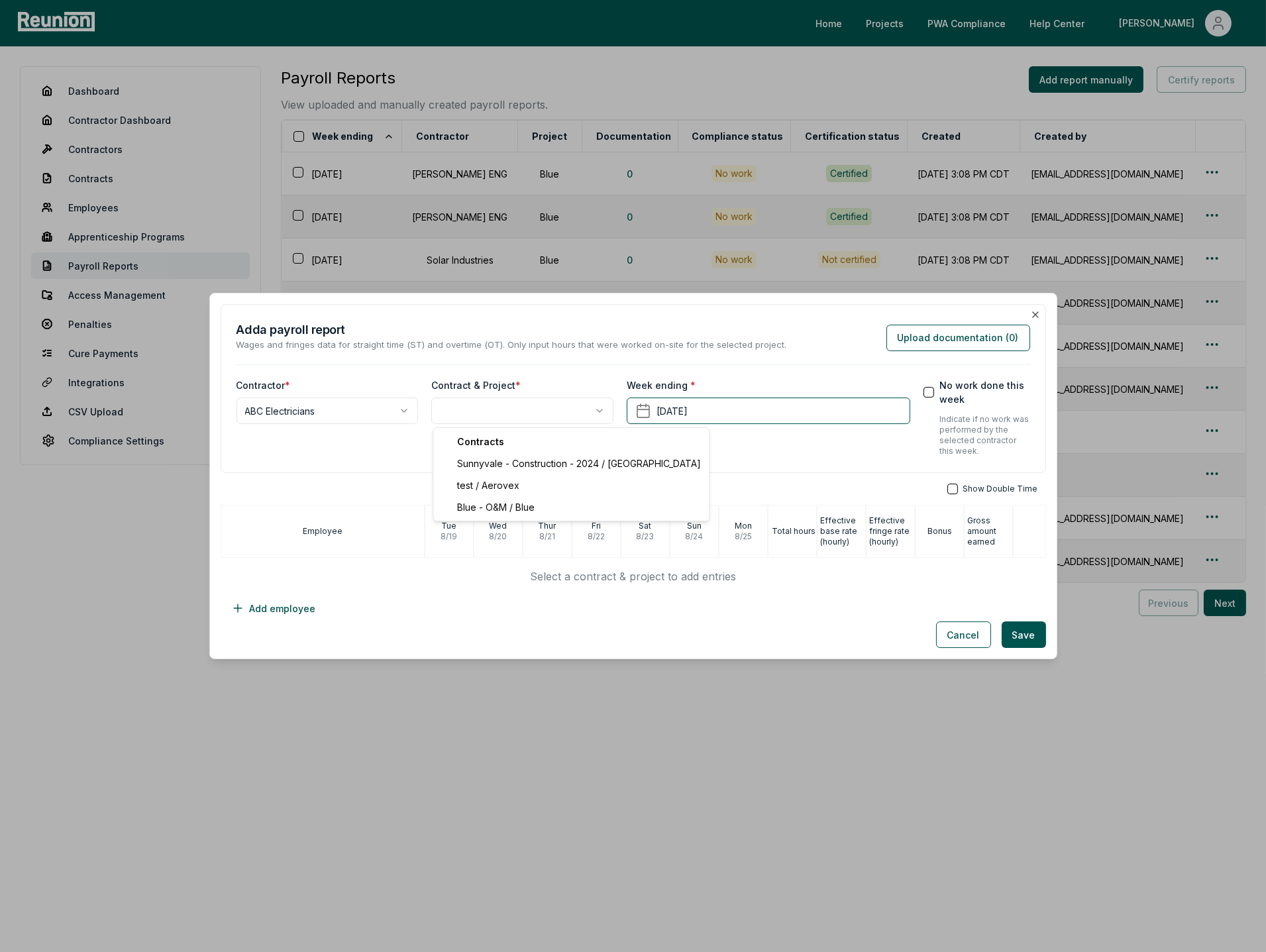
click at [464, 415] on body "Please visit us on your desktop We're working on making our marketplace mobile-…" at bounding box center [633, 476] width 1266 height 952
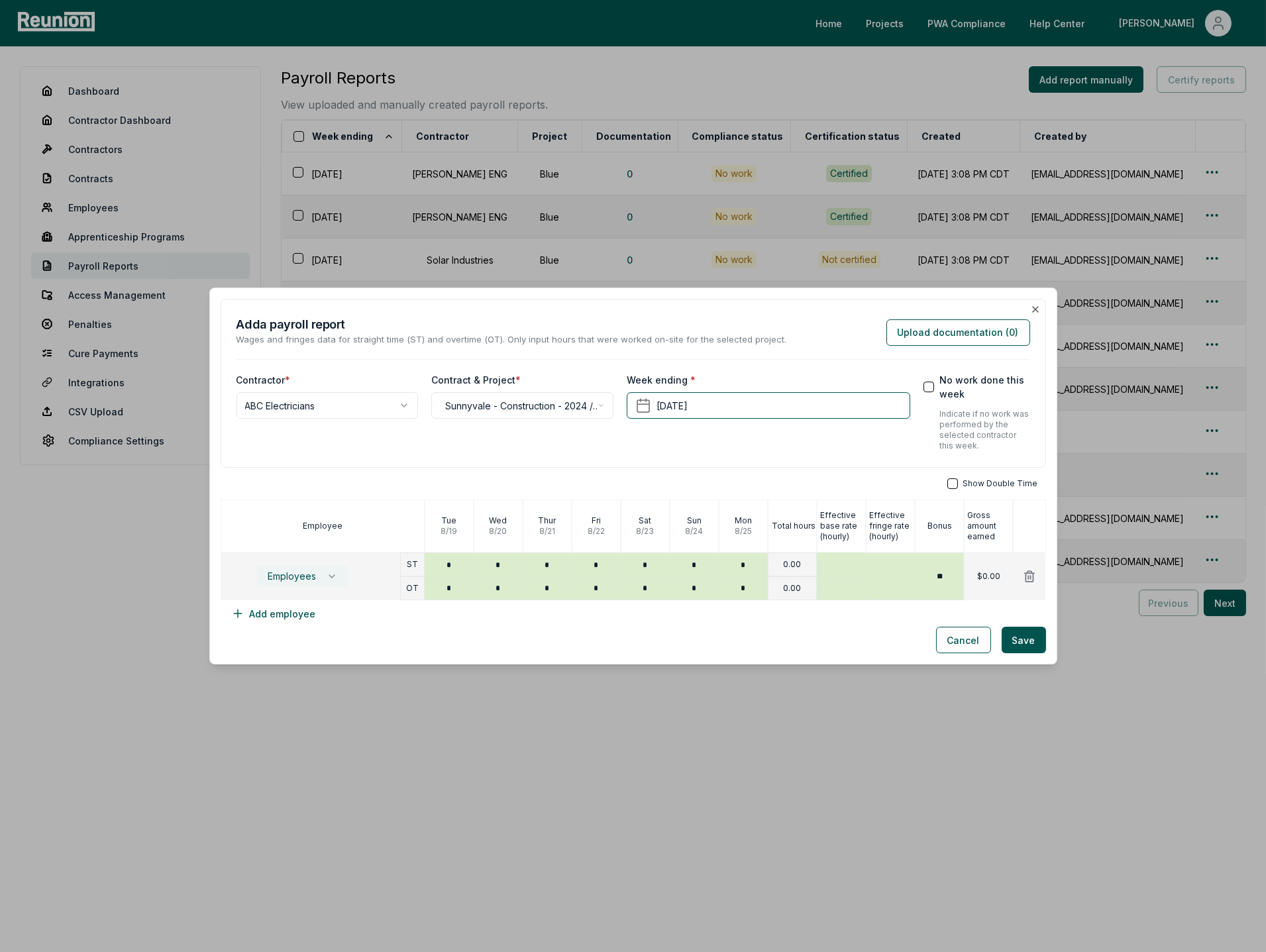
click at [308, 582] on button "Employees" at bounding box center [302, 577] width 92 height 22
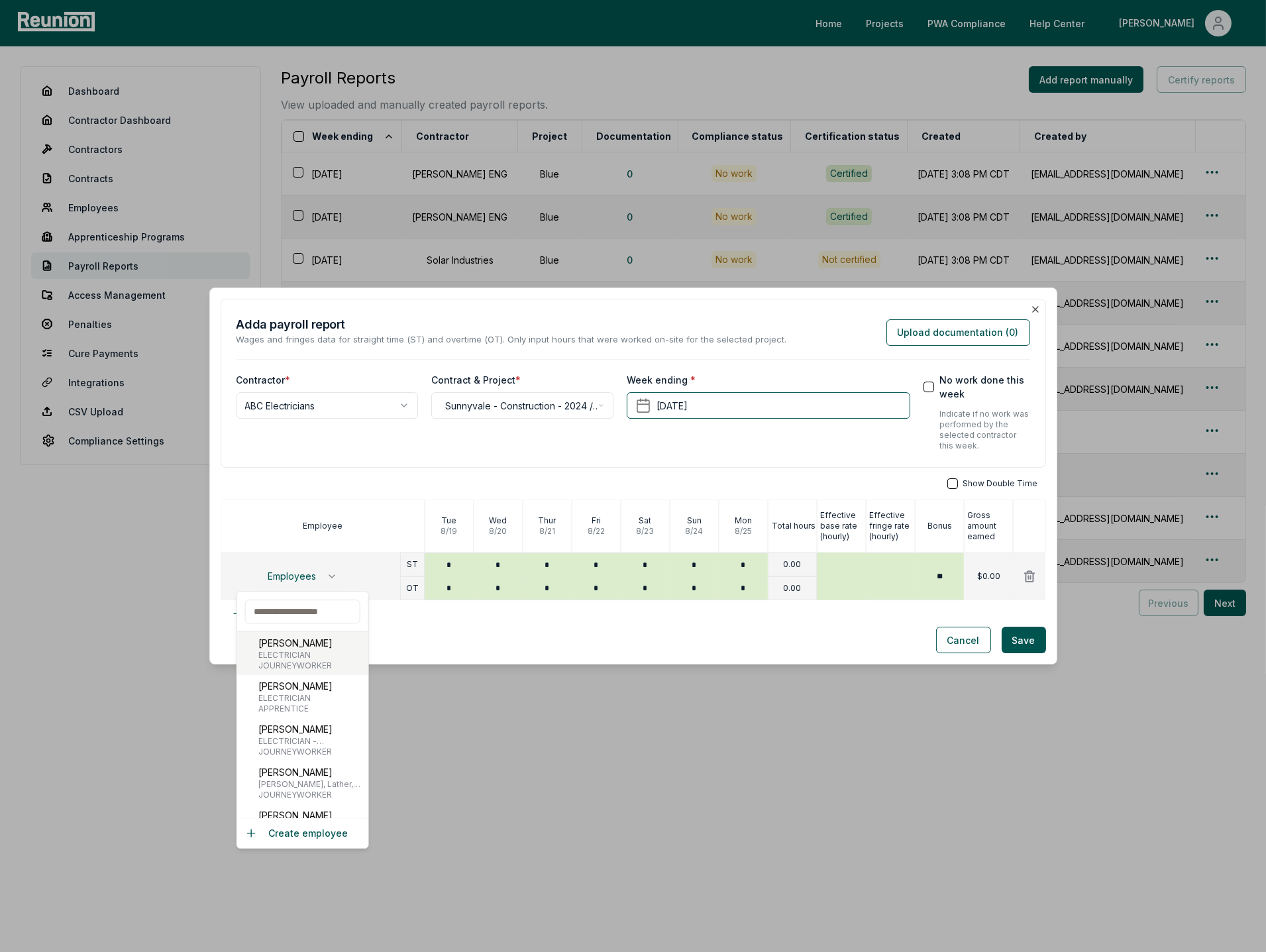
click at [276, 656] on span "ELECTRICIAN" at bounding box center [296, 655] width 74 height 10
type input "***"
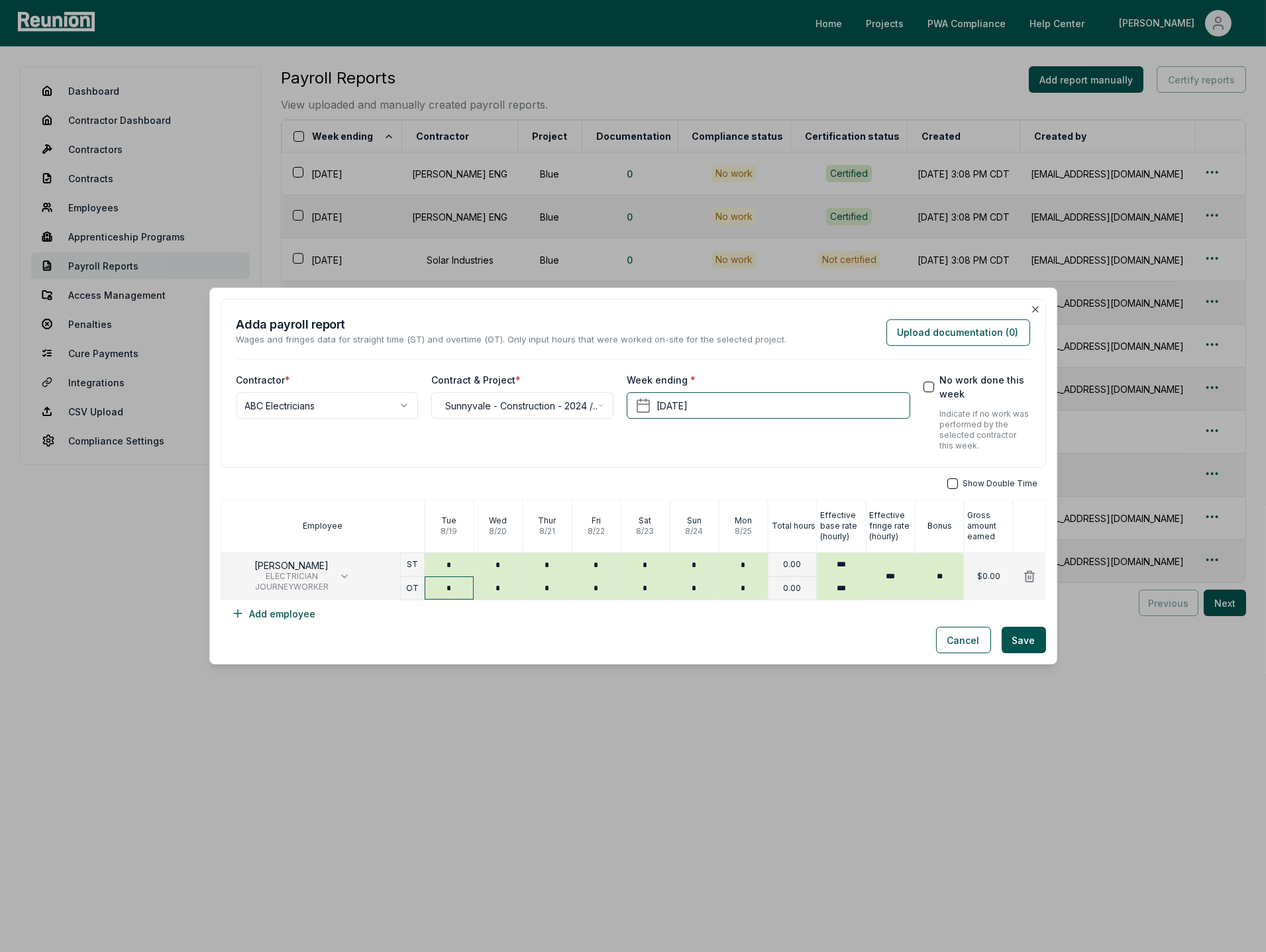
click at [450, 589] on input "*" at bounding box center [449, 588] width 49 height 23
type input "****"
click at [494, 588] on input "*" at bounding box center [498, 588] width 49 height 23
type input "****"
click at [550, 591] on input "*" at bounding box center [547, 588] width 49 height 23
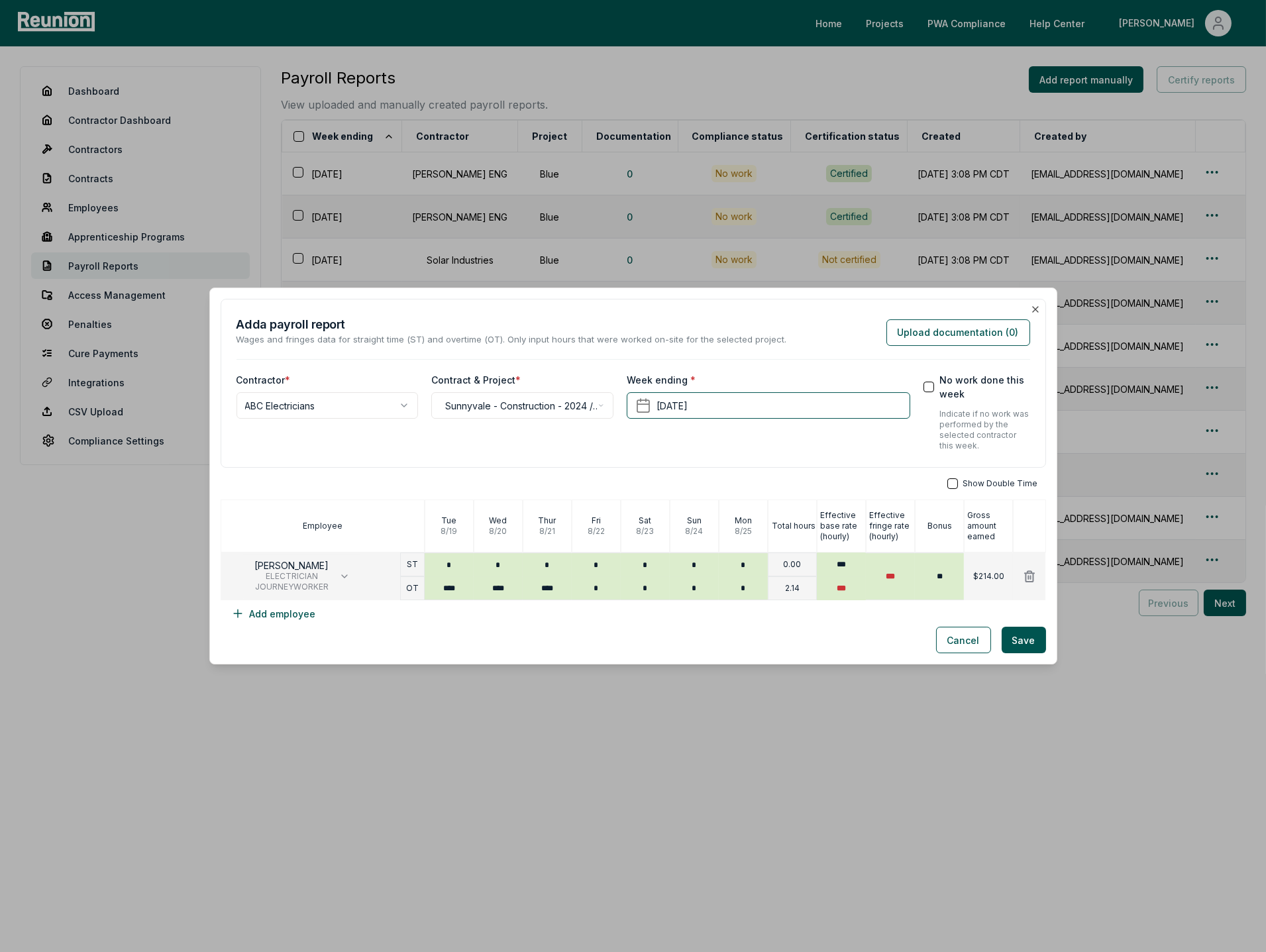
type input "****"
click at [601, 640] on div "Cancel Save" at bounding box center [633, 640] width 826 height 26
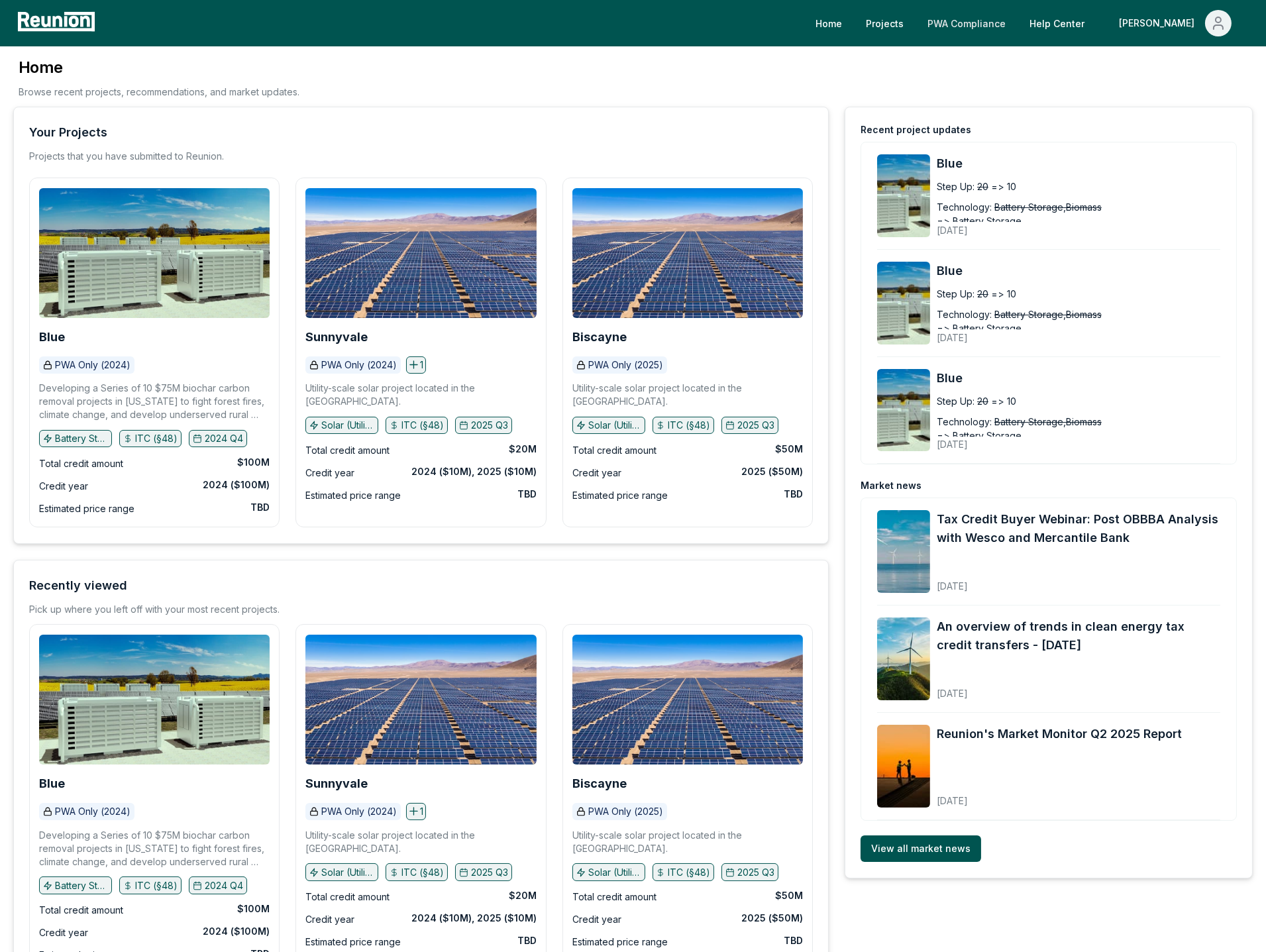
click at [1017, 24] on link "PWA Compliance" at bounding box center [966, 22] width 99 height 26
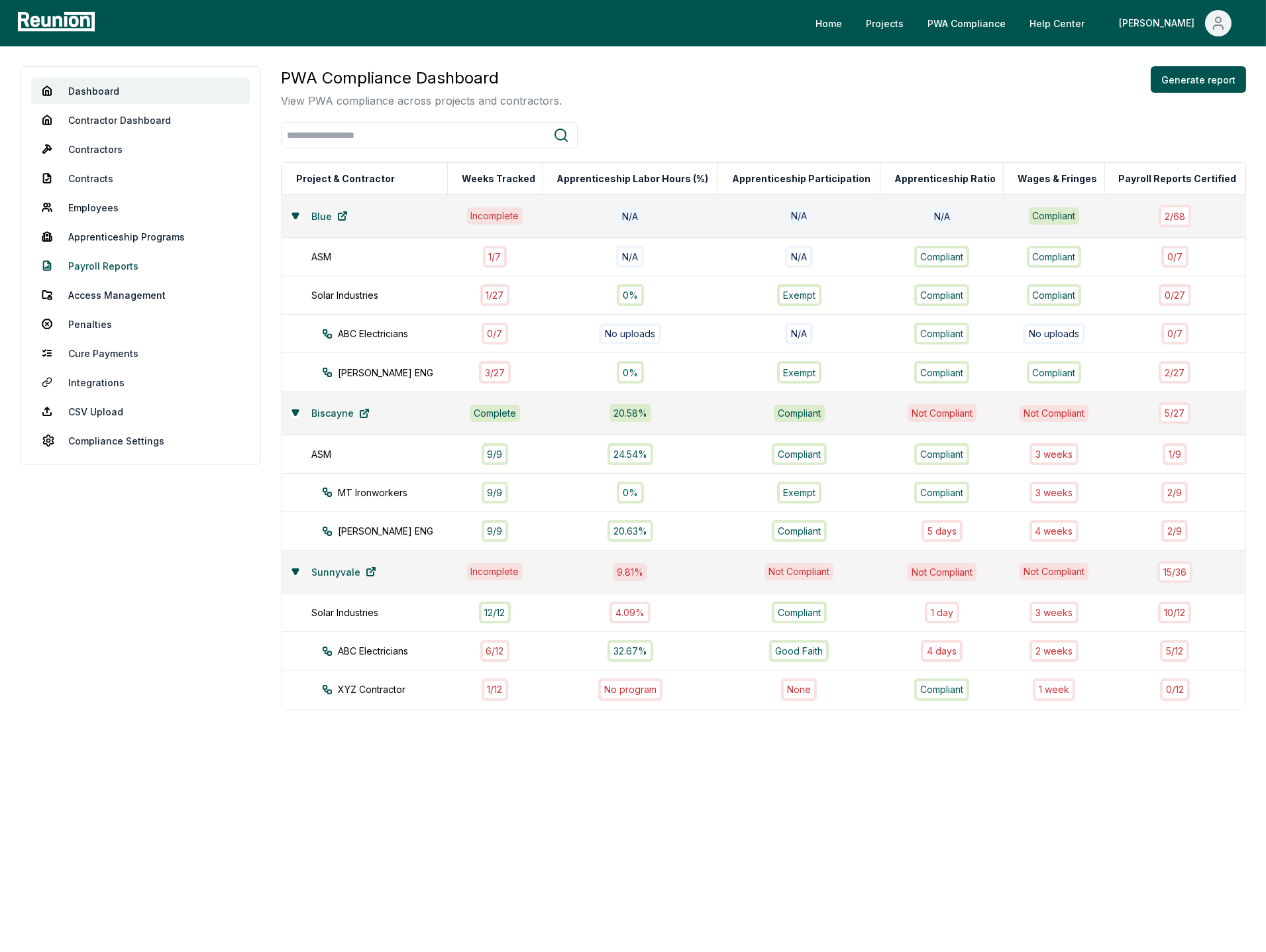
click at [97, 262] on link "Payroll Reports" at bounding box center [141, 265] width 219 height 26
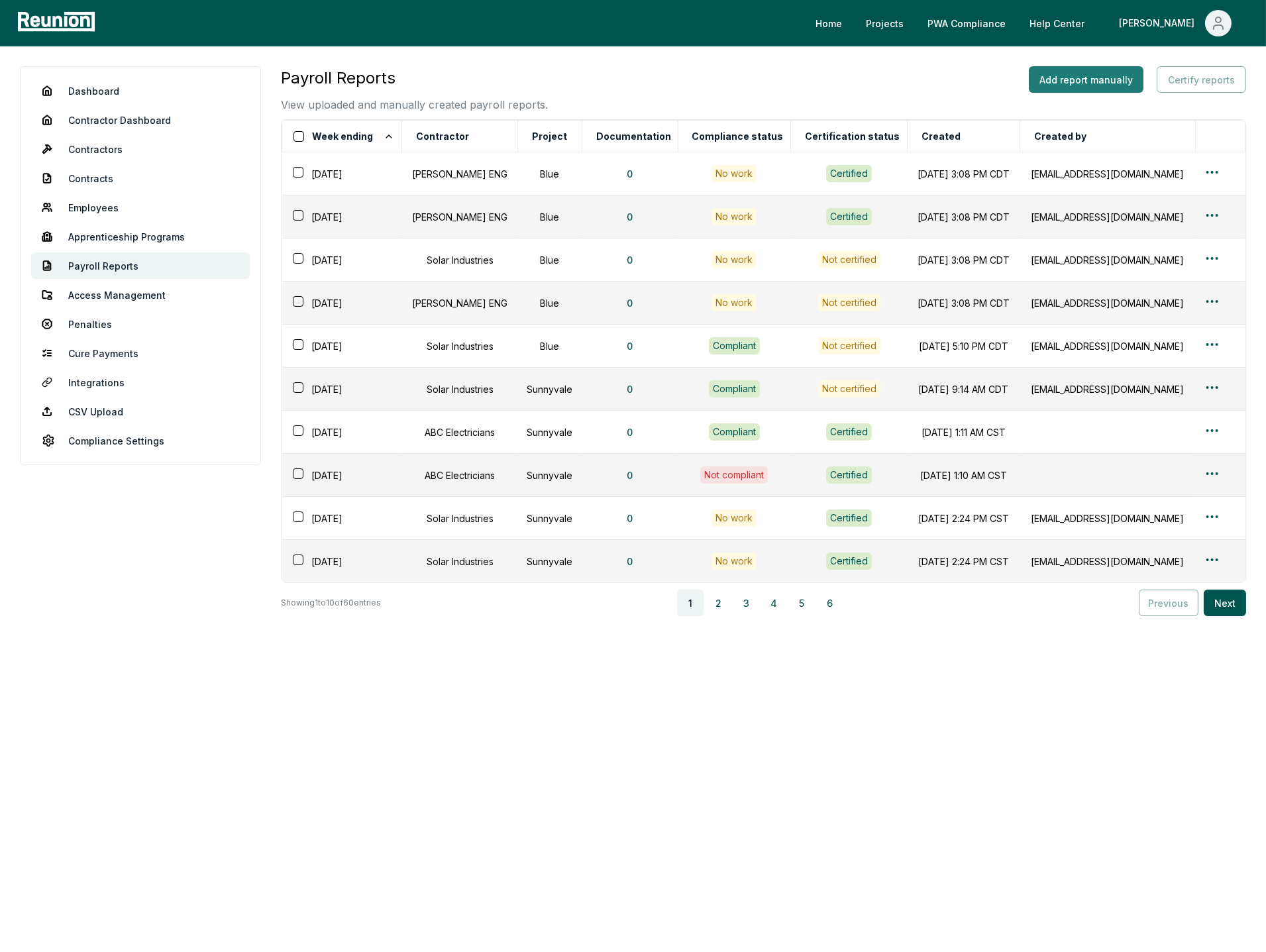
click at [1083, 81] on button "Add report manually" at bounding box center [1086, 79] width 115 height 26
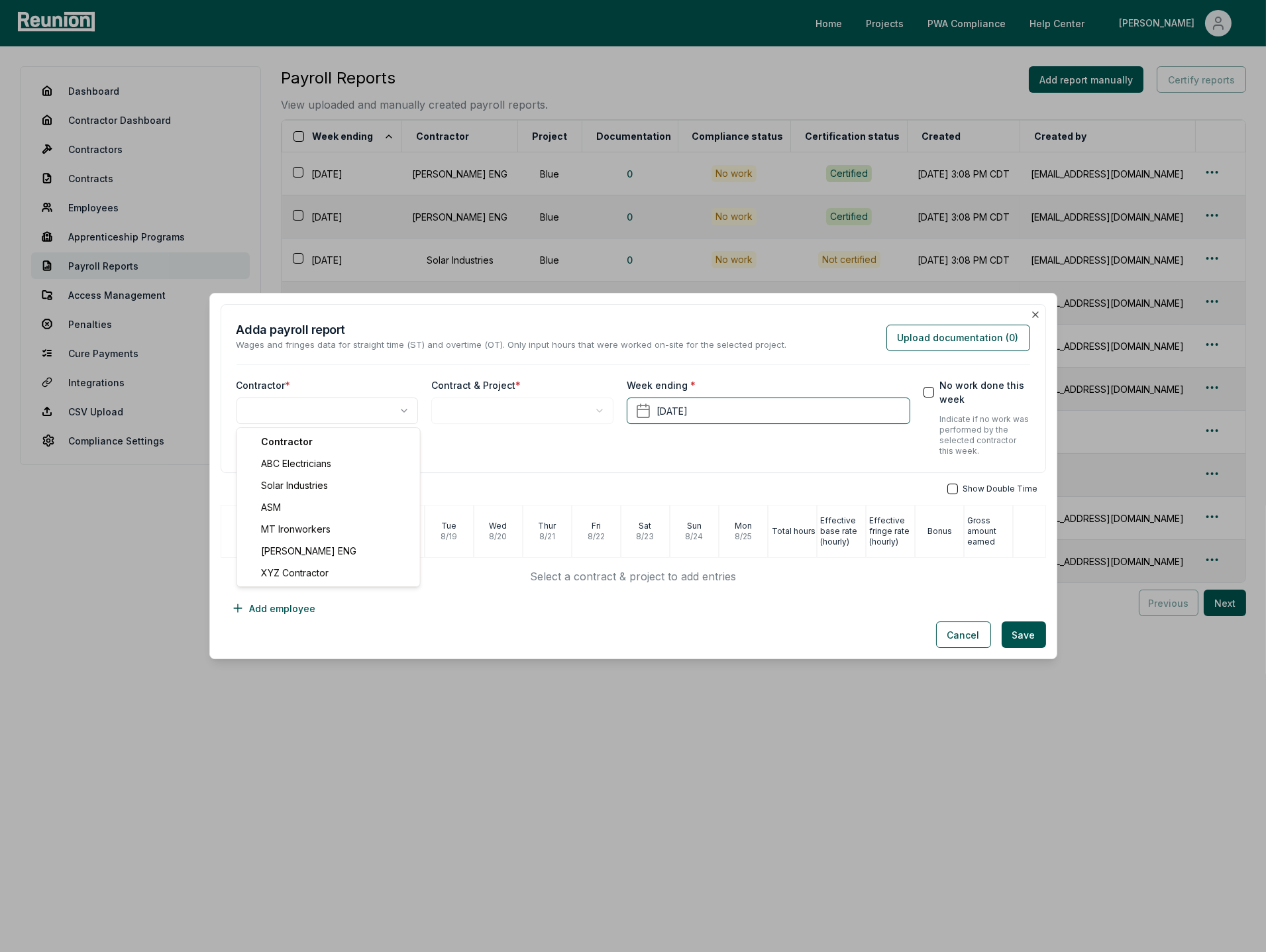
click at [346, 422] on body "Please visit us on your desktop We're working on making our marketplace mobile-…" at bounding box center [633, 476] width 1266 height 952
click at [486, 411] on body "Please visit us on your desktop We're working on making our marketplace mobile-…" at bounding box center [633, 476] width 1266 height 952
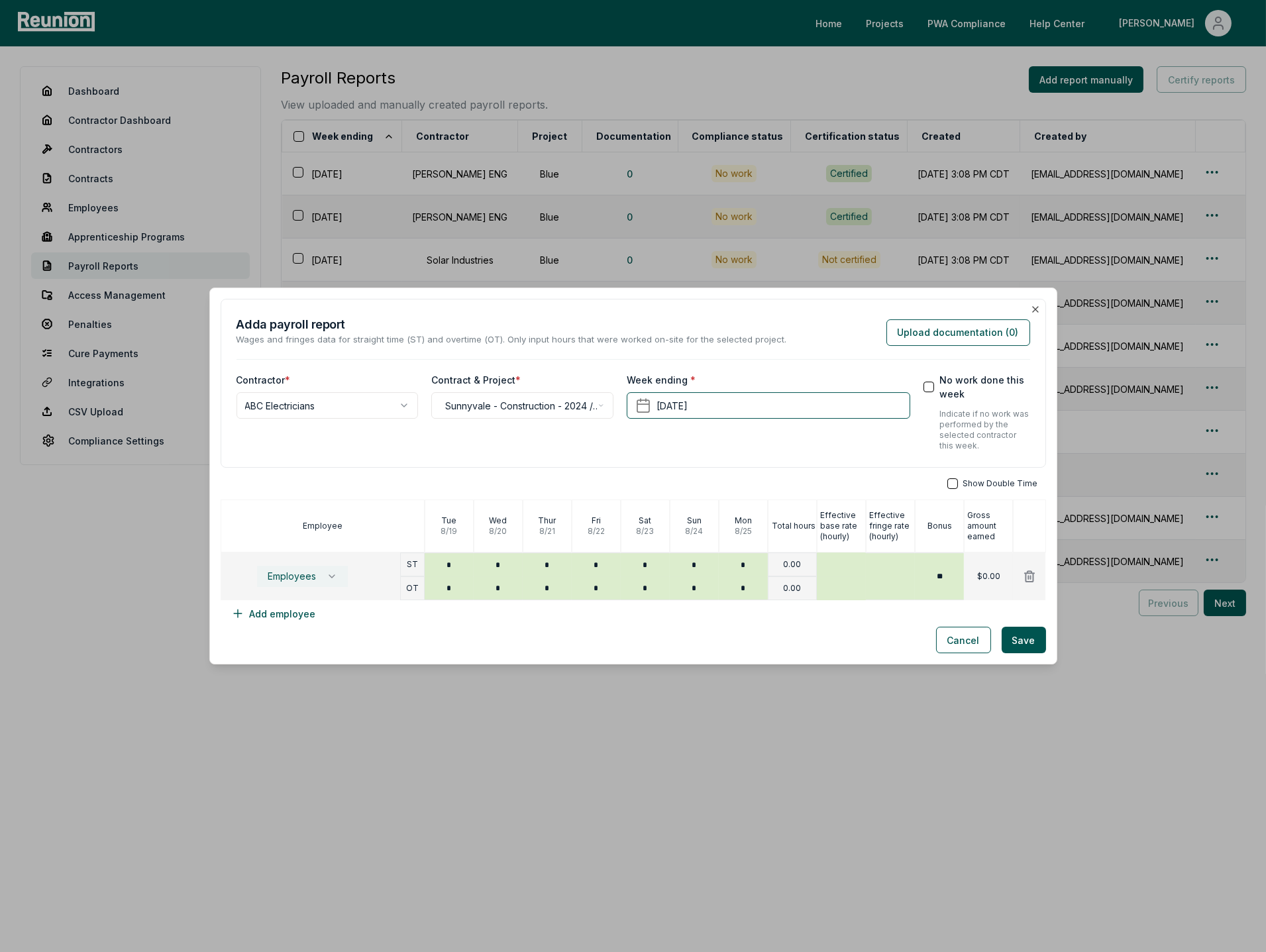
click at [315, 573] on span "Employees" at bounding box center [292, 576] width 49 height 10
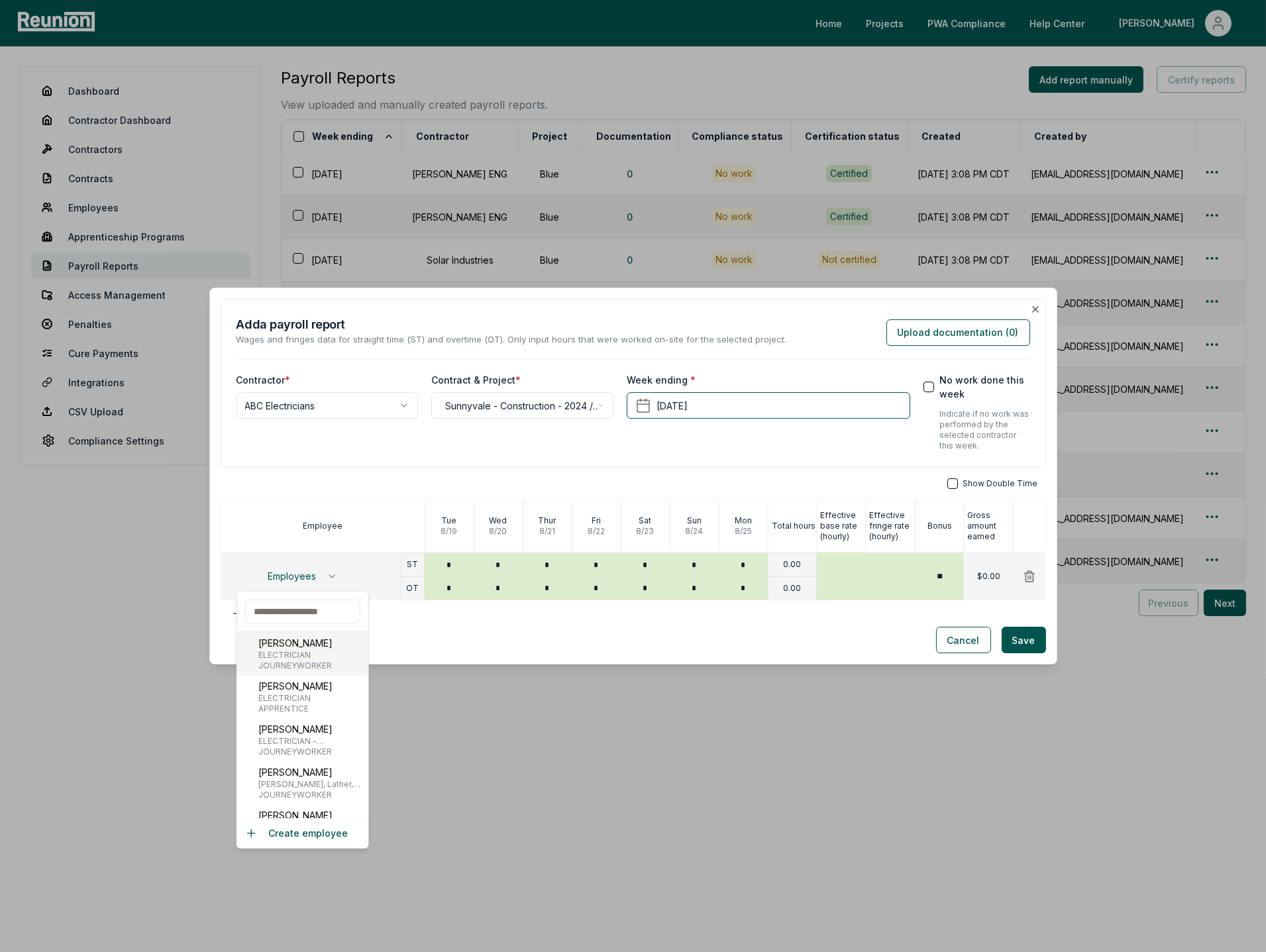
click at [292, 652] on span "ELECTRICIAN" at bounding box center [296, 655] width 74 height 10
type input "***"
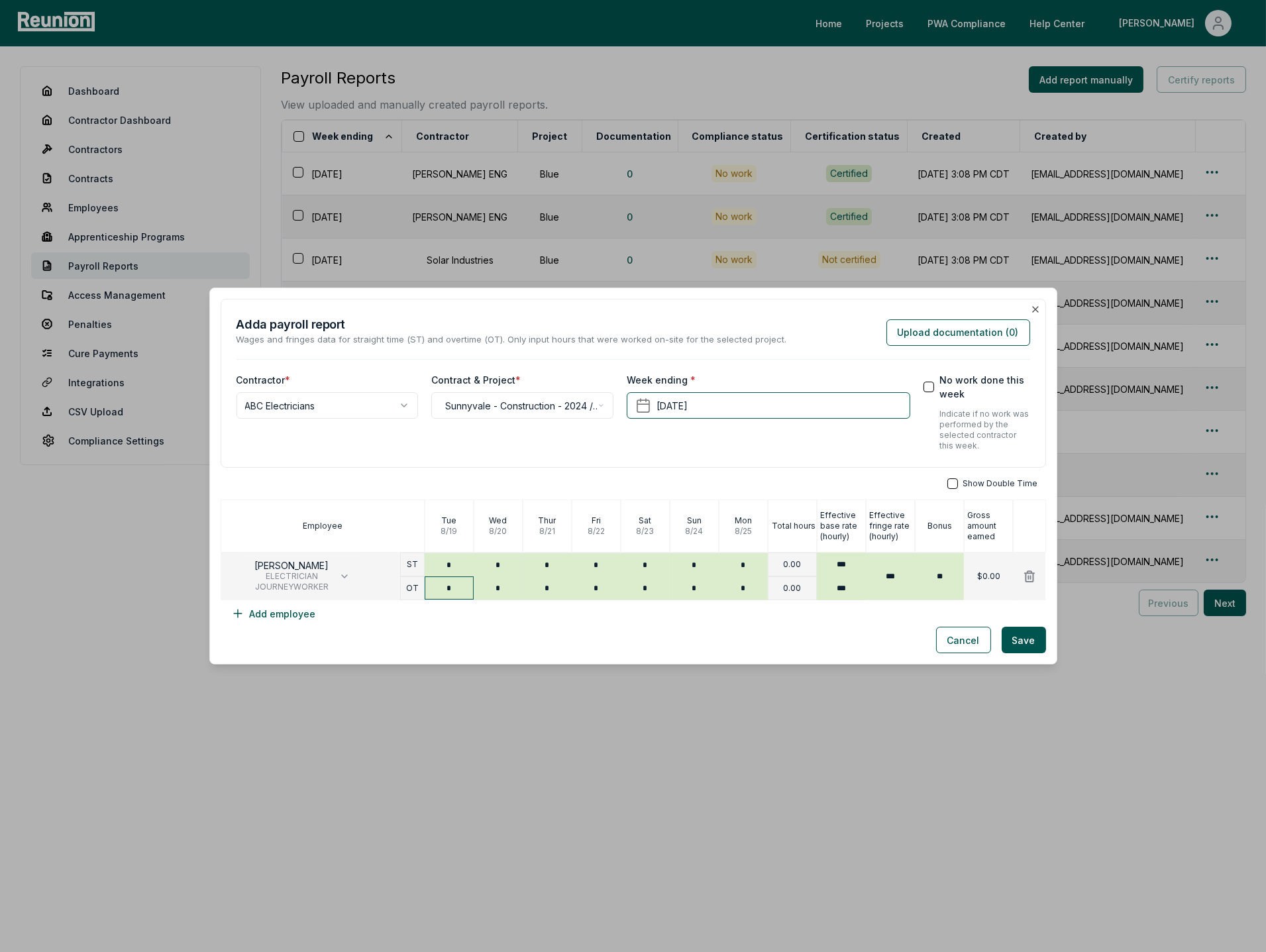
click at [455, 585] on input "*" at bounding box center [449, 588] width 49 height 23
type input "****"
click at [514, 588] on input "*" at bounding box center [498, 588] width 49 height 23
type input "*"
click at [452, 592] on input "****" at bounding box center [449, 588] width 49 height 23
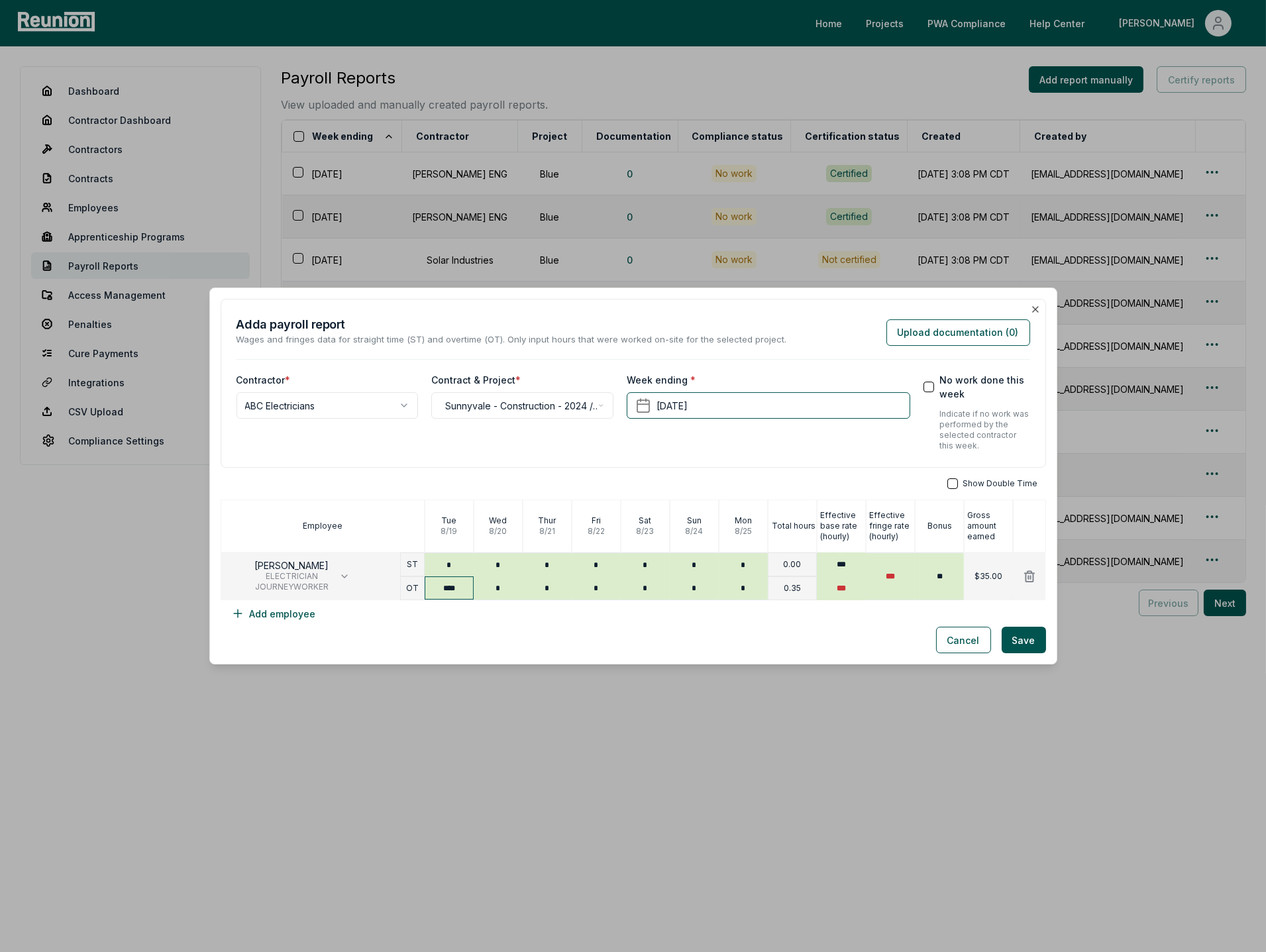
click at [452, 592] on input "****" at bounding box center [449, 588] width 49 height 23
type input "****"
click at [498, 594] on input "*" at bounding box center [498, 588] width 49 height 23
type input "*"
